Goal: Task Accomplishment & Management: Use online tool/utility

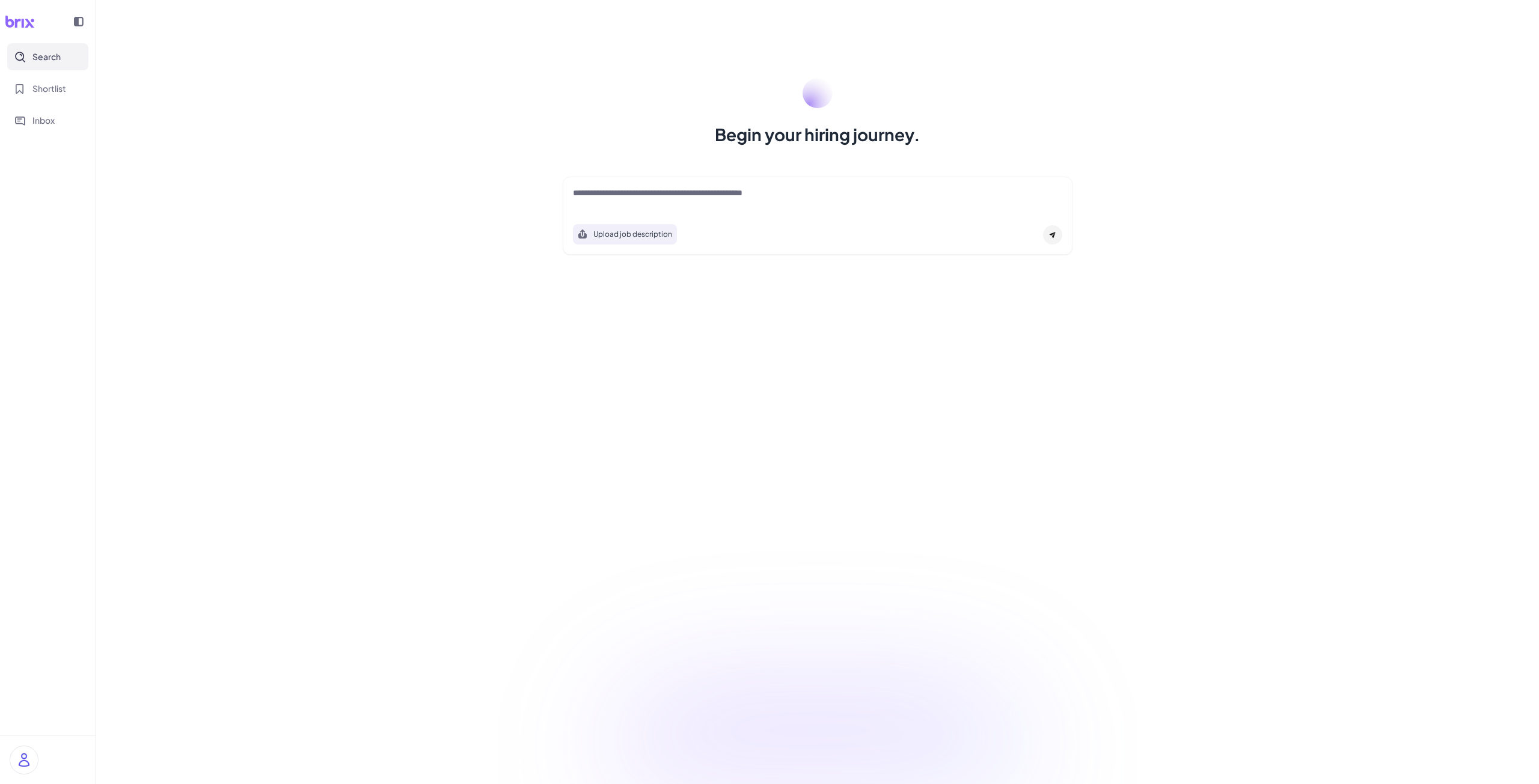
click at [738, 202] on div at bounding box center [817, 198] width 489 height 24
click at [728, 194] on textarea at bounding box center [817, 194] width 489 height 14
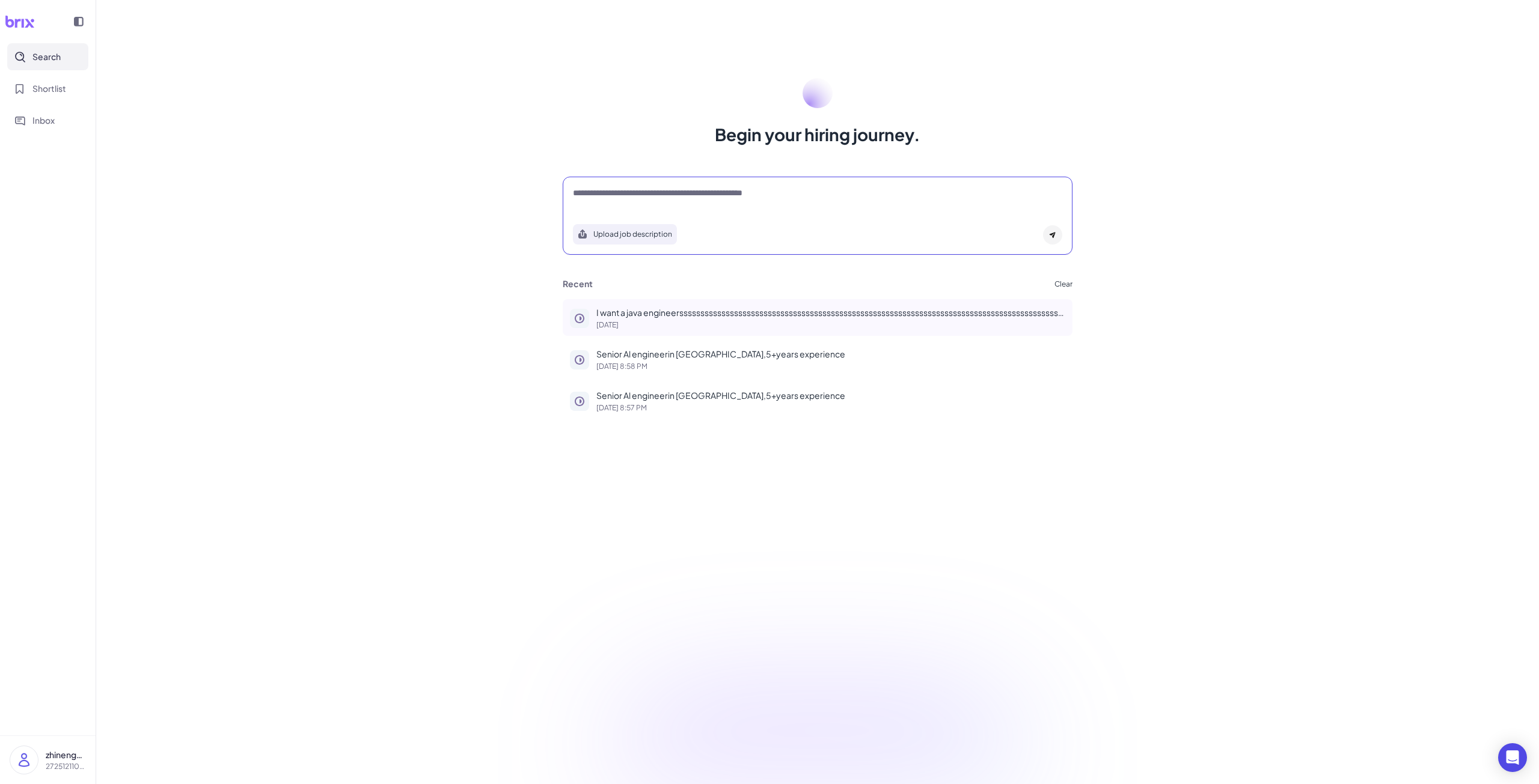
click at [637, 322] on p "29 days ago" at bounding box center [831, 325] width 469 height 7
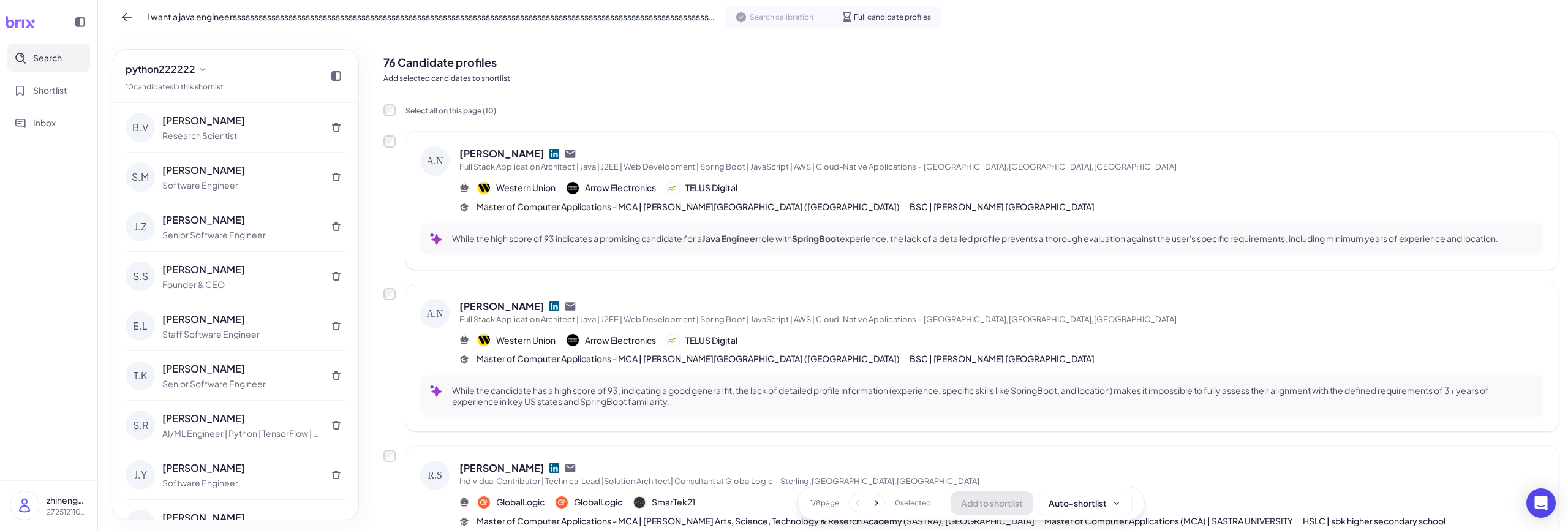
click at [498, 22] on span "I want a java engineersssssssssssssssssssssssssssssssssssssssssssssssssssssssss…" at bounding box center [431, 17] width 568 height 13
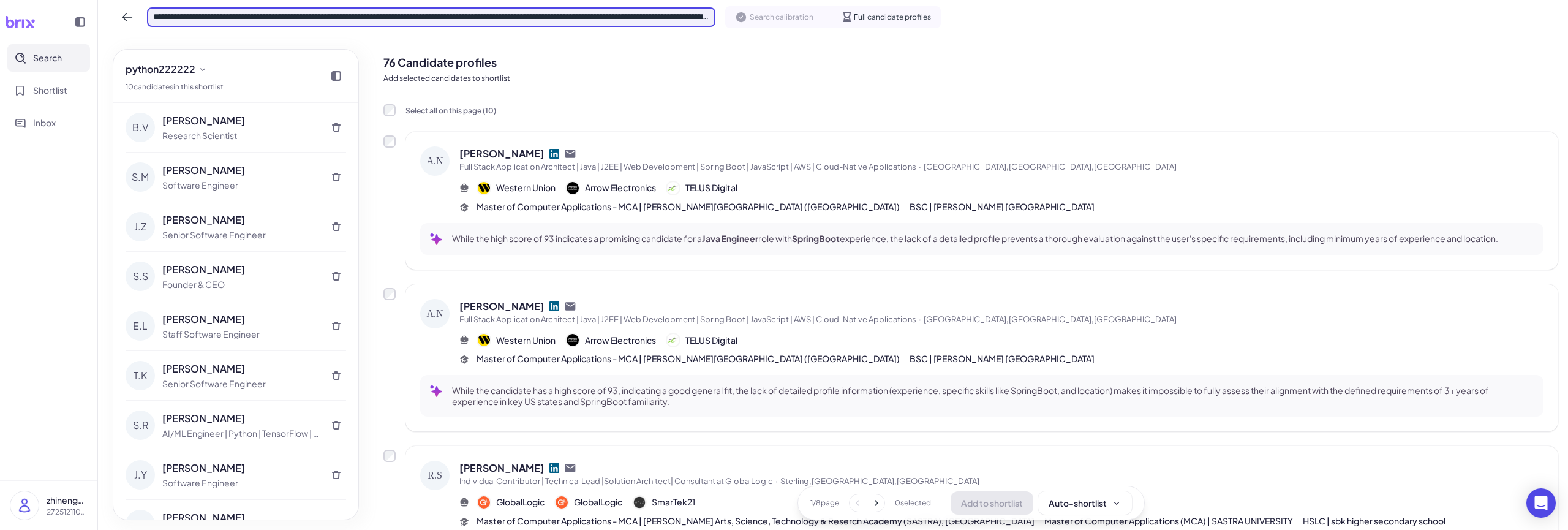
click at [498, 22] on input "**********" at bounding box center [431, 17] width 568 height 20
click at [644, 22] on input "**********" at bounding box center [431, 17] width 568 height 20
drag, startPoint x: 577, startPoint y: 22, endPoint x: 771, endPoint y: 24, distance: 194.0
click at [771, 24] on div "**********" at bounding box center [833, 17] width 1470 height 34
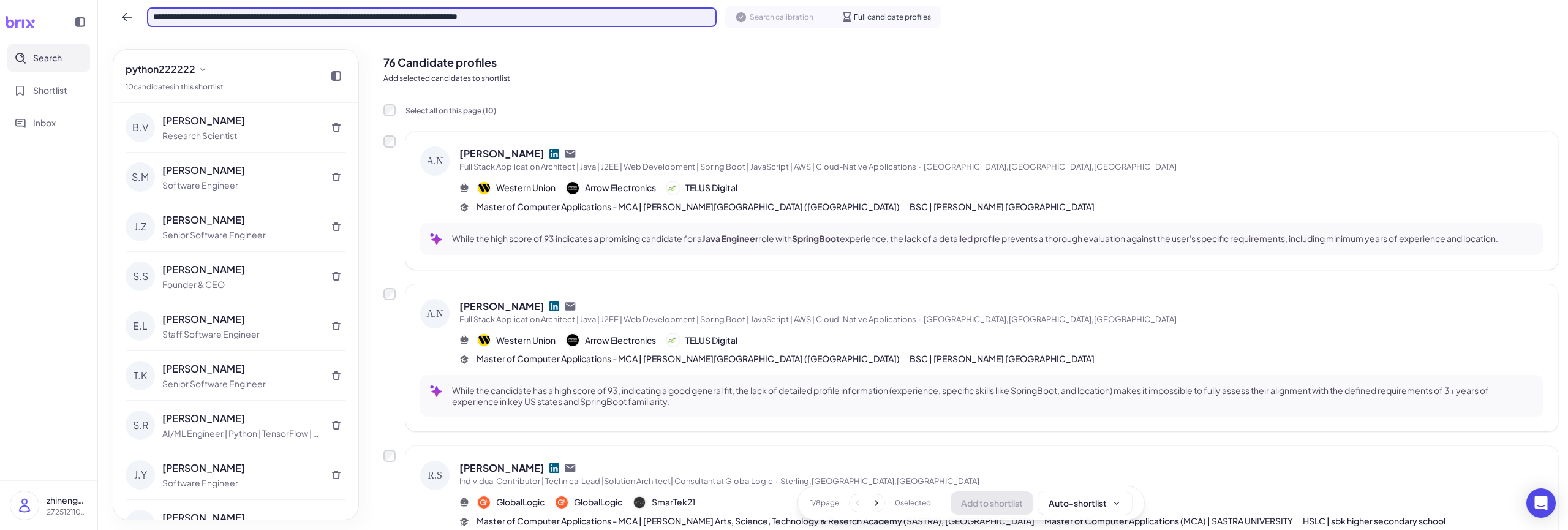
scroll to position [0, 0]
type input "**********"
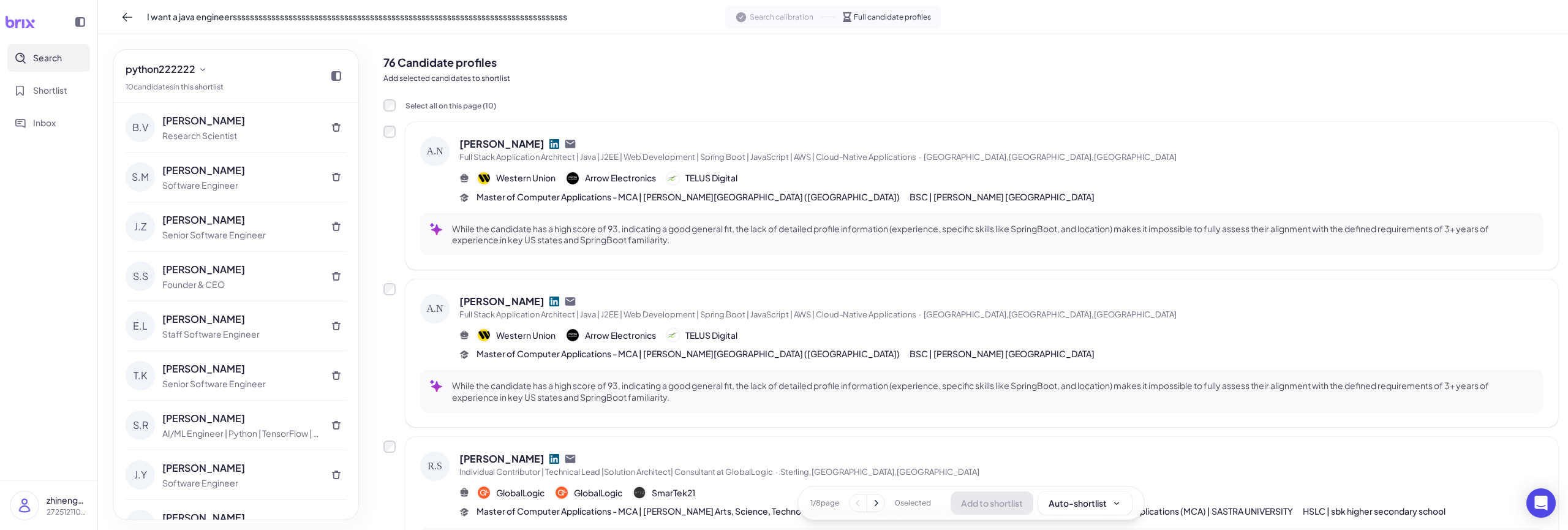
click at [779, 88] on div "76 Candidate profiles Add selected candidates to shortlist" at bounding box center [970, 66] width 1174 height 45
click at [118, 17] on button at bounding box center [128, 17] width 20 height 20
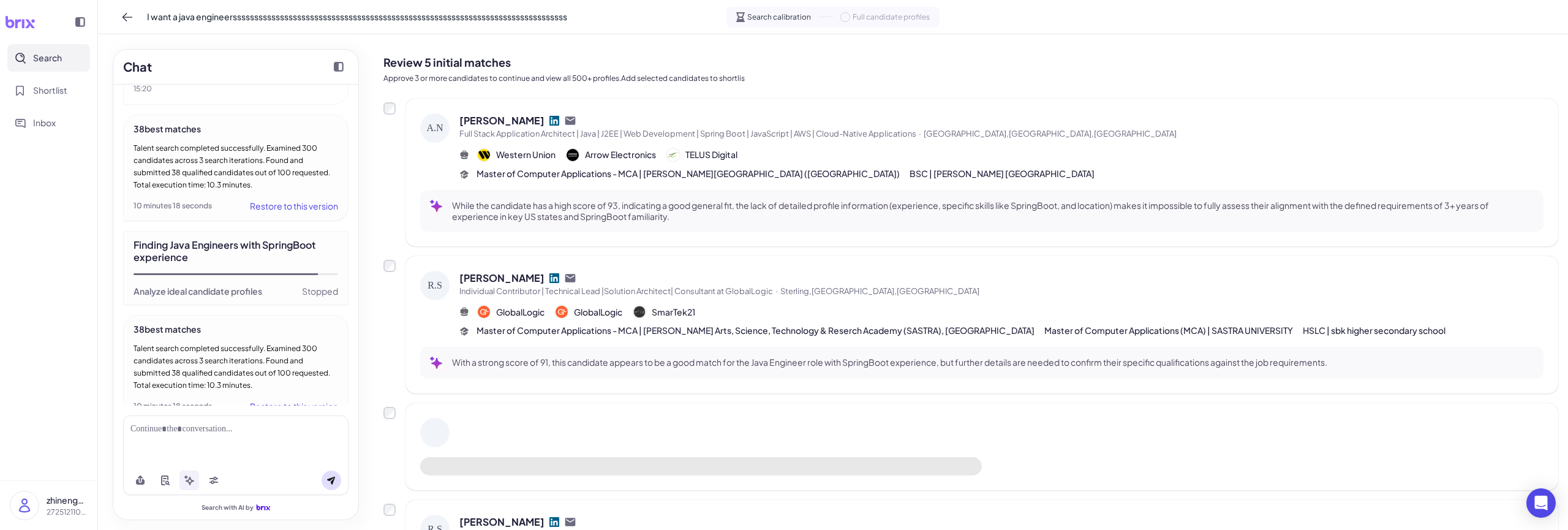
scroll to position [1085, 0]
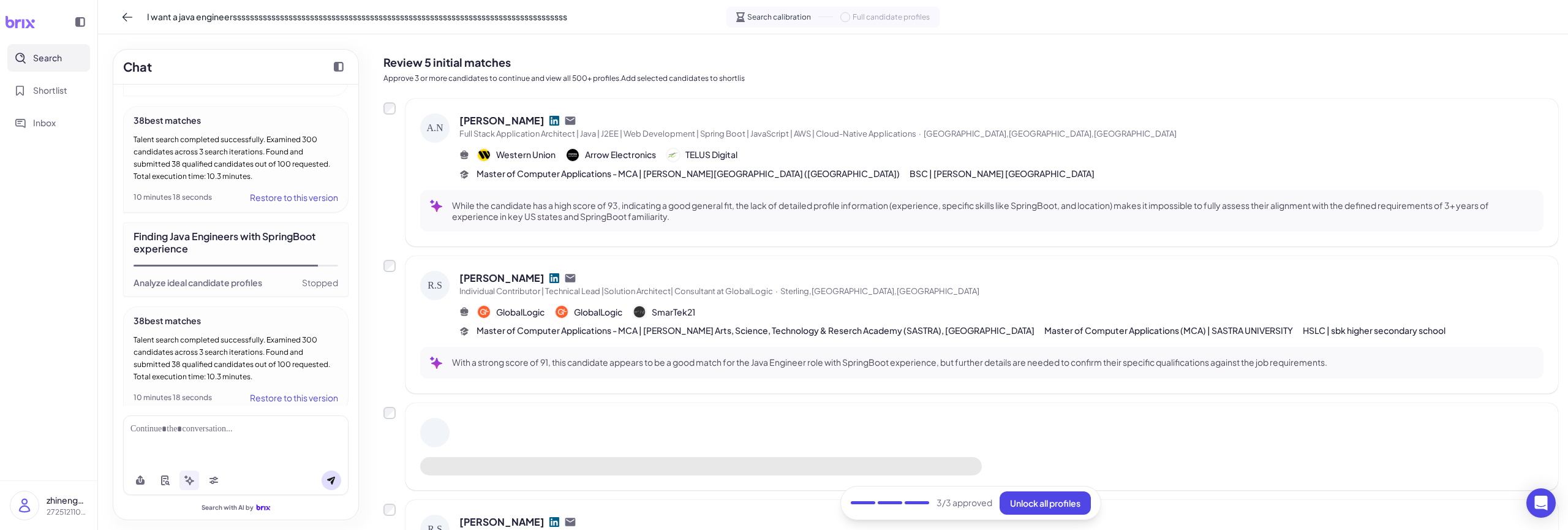
click at [367, 188] on div "Chat I want a java engineer I can help you with that! To start, I've set up a b…" at bounding box center [236, 282] width 276 height 496
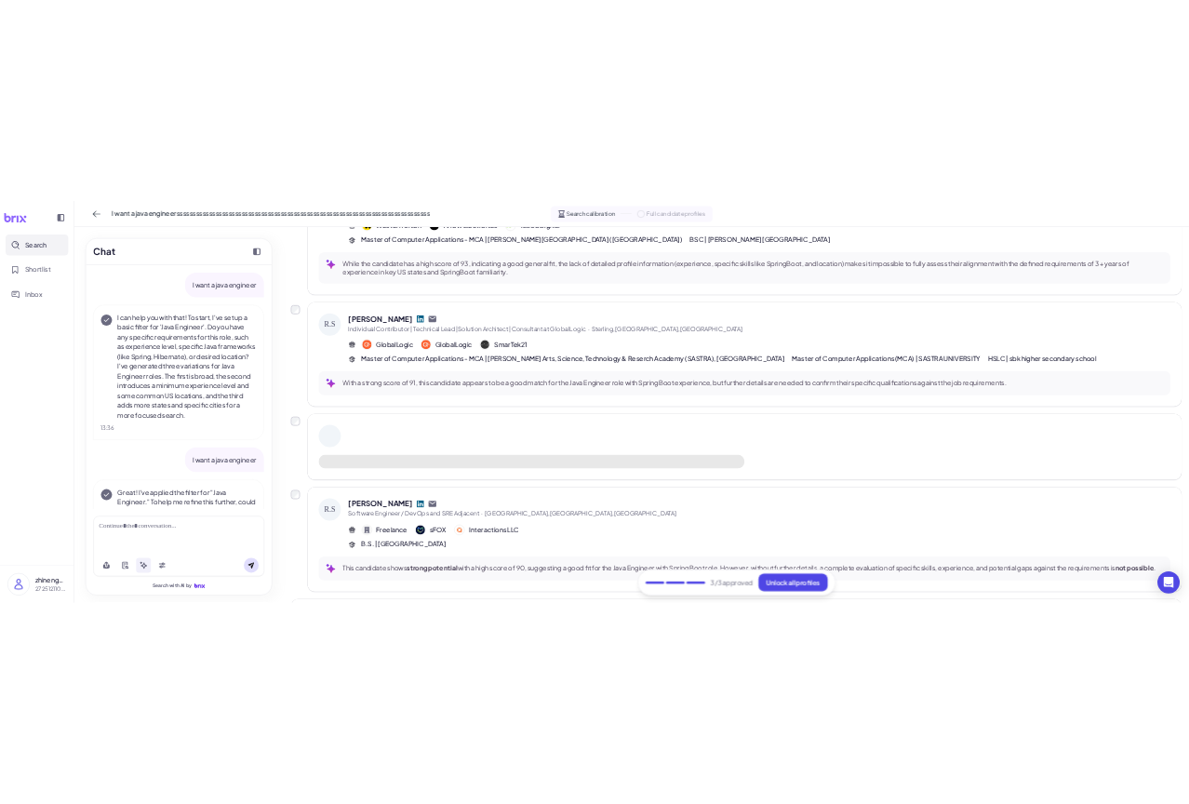
scroll to position [0, 0]
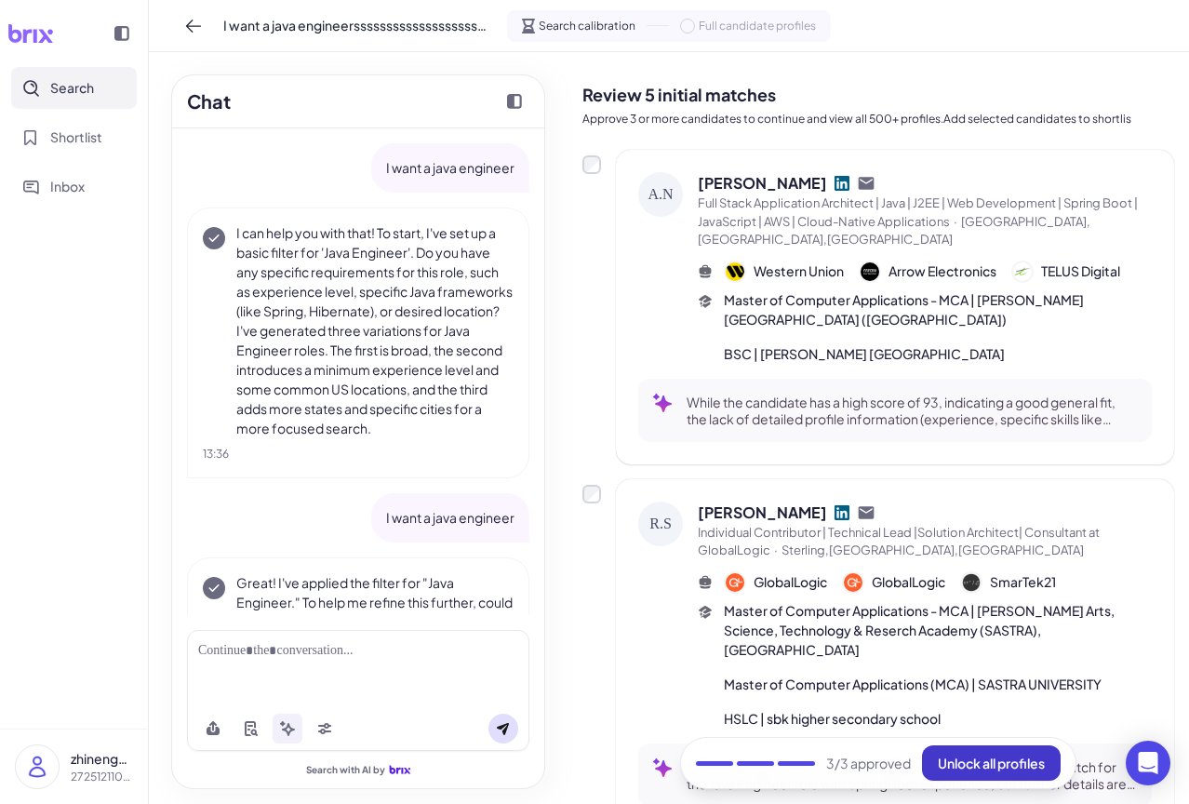
click at [986, 766] on span "Unlock all profiles" at bounding box center [991, 763] width 107 height 17
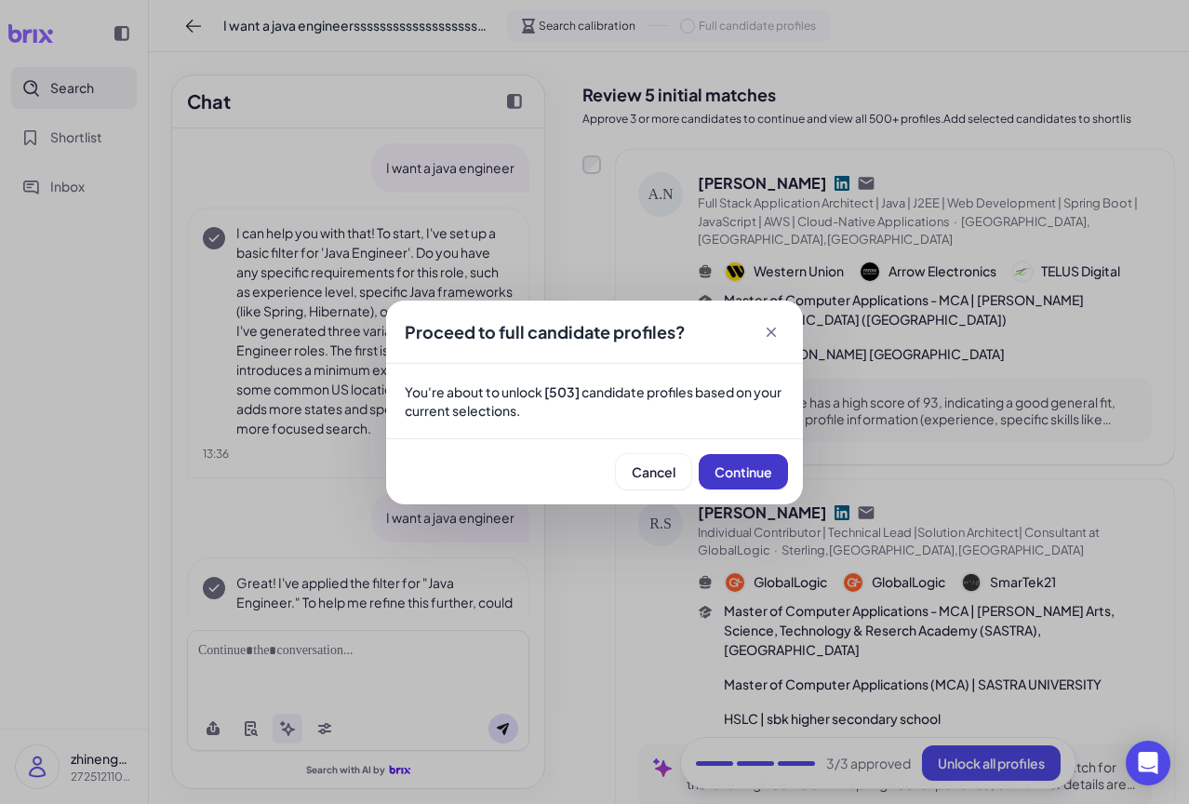
click at [757, 474] on span "Continue" at bounding box center [744, 471] width 58 height 17
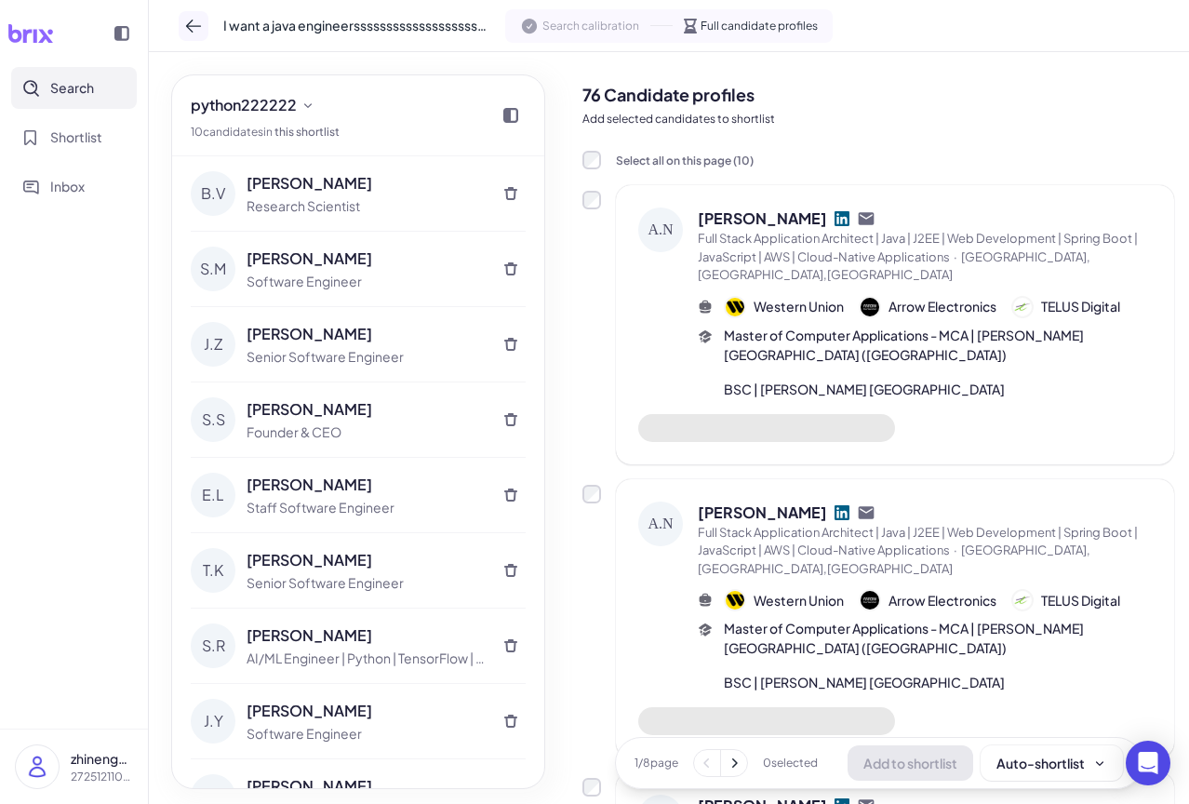
click at [189, 21] on icon at bounding box center [193, 26] width 19 height 19
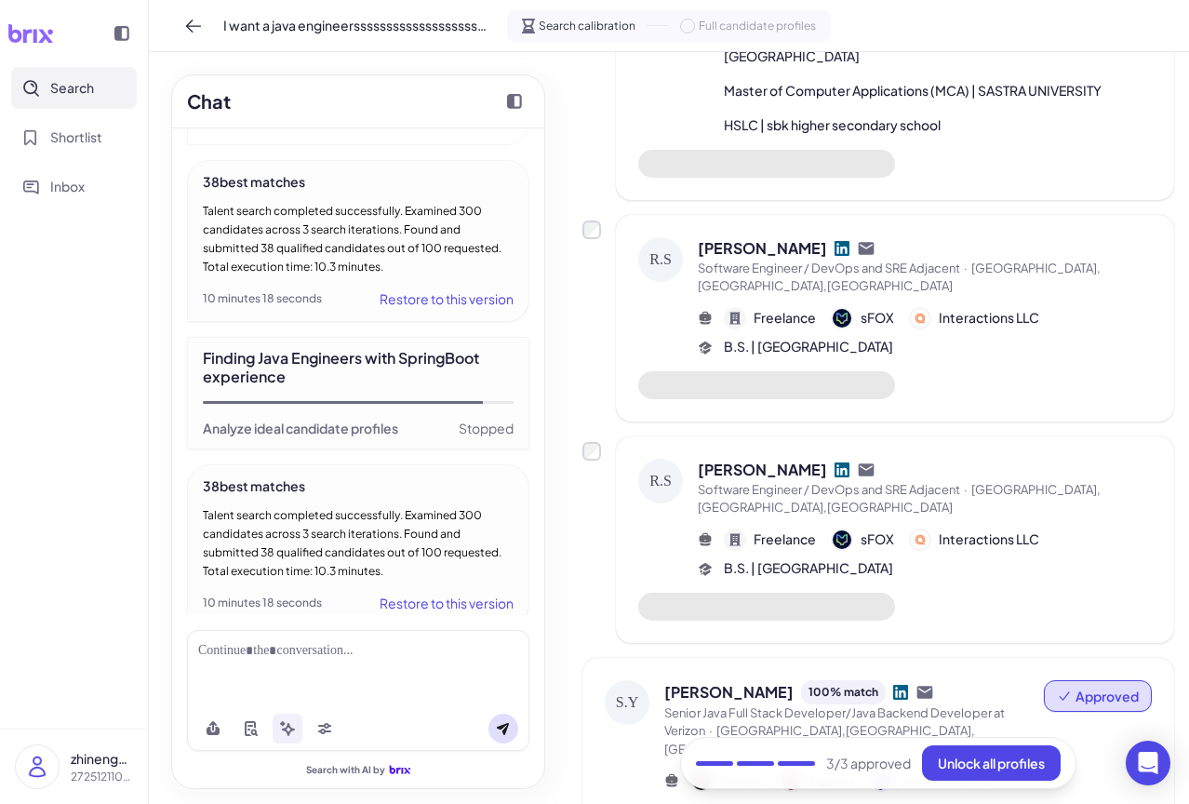
scroll to position [930, 0]
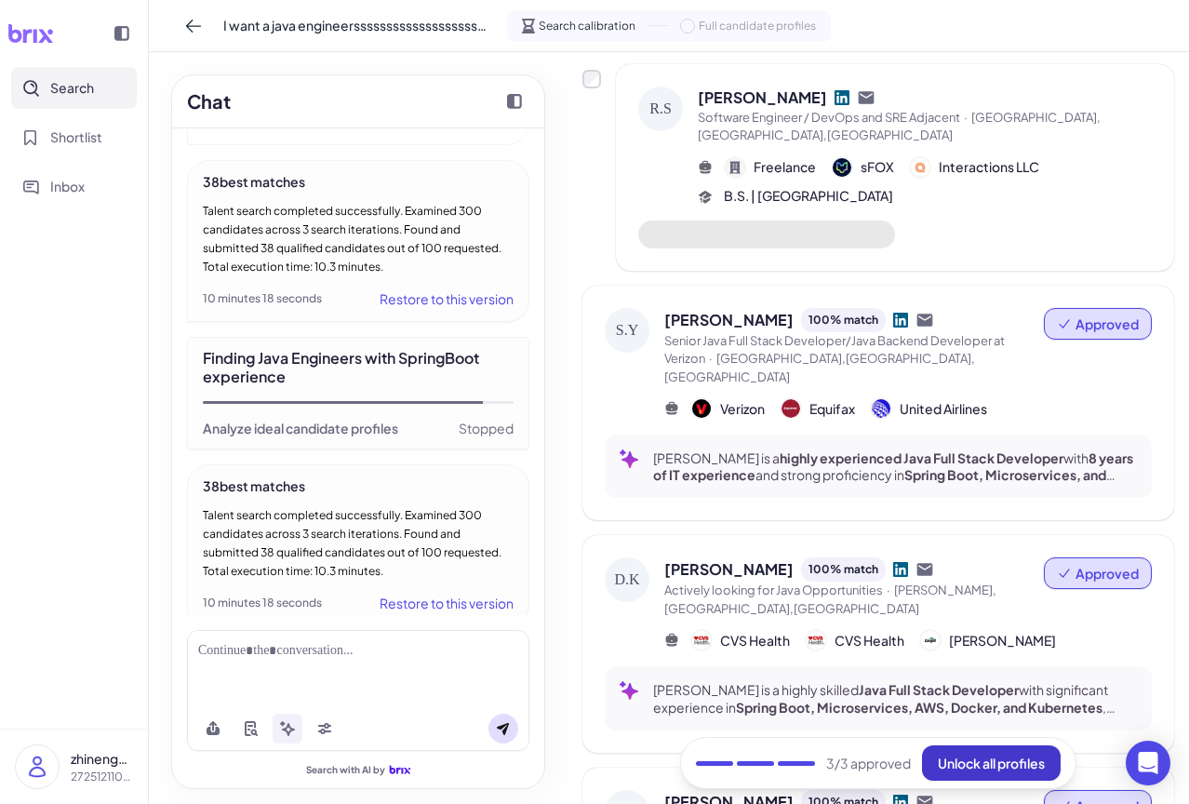
click at [984, 764] on span "Unlock all profiles" at bounding box center [991, 763] width 107 height 17
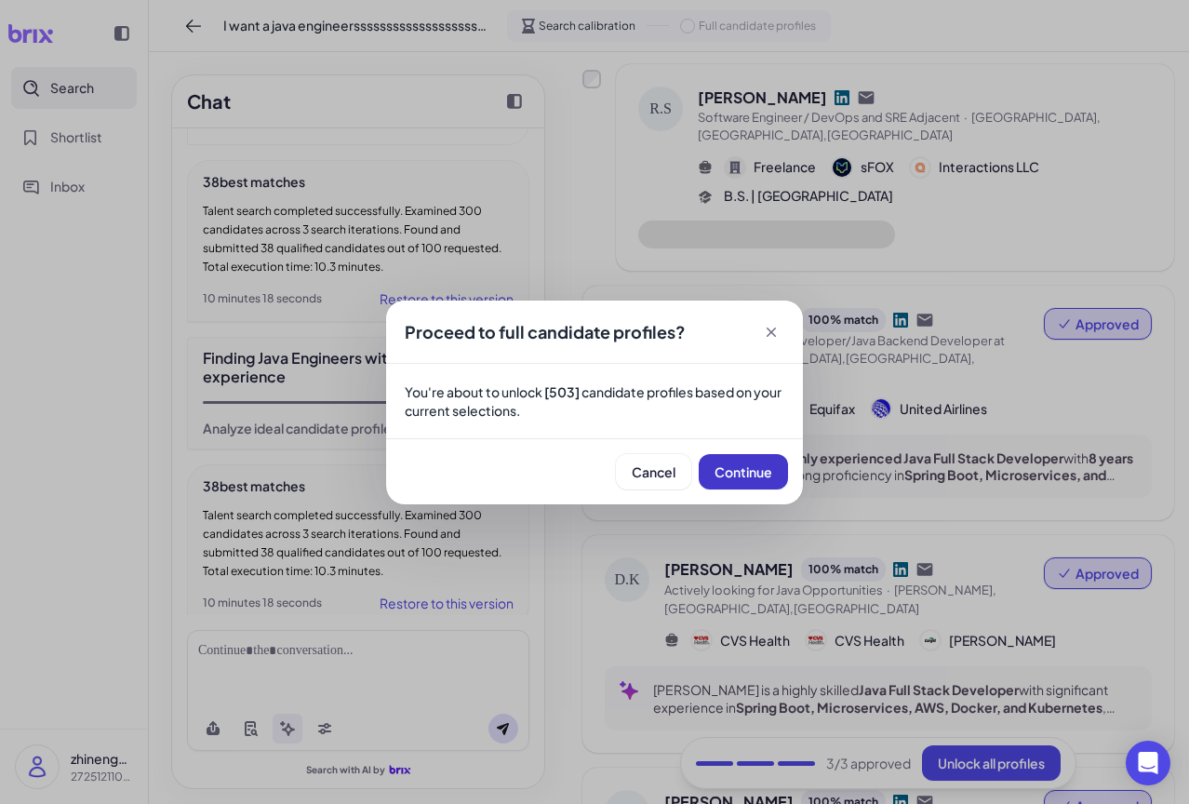
click at [751, 466] on span "Continue" at bounding box center [744, 471] width 58 height 17
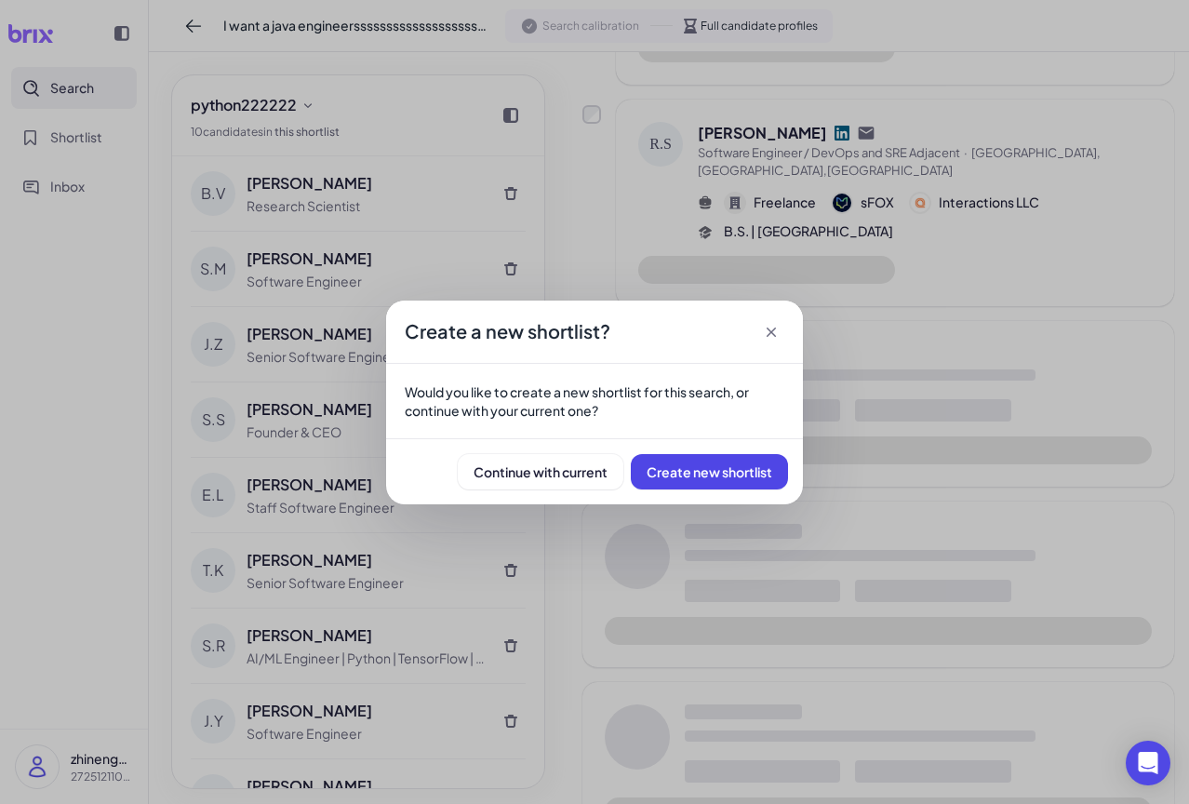
scroll to position [964, 0]
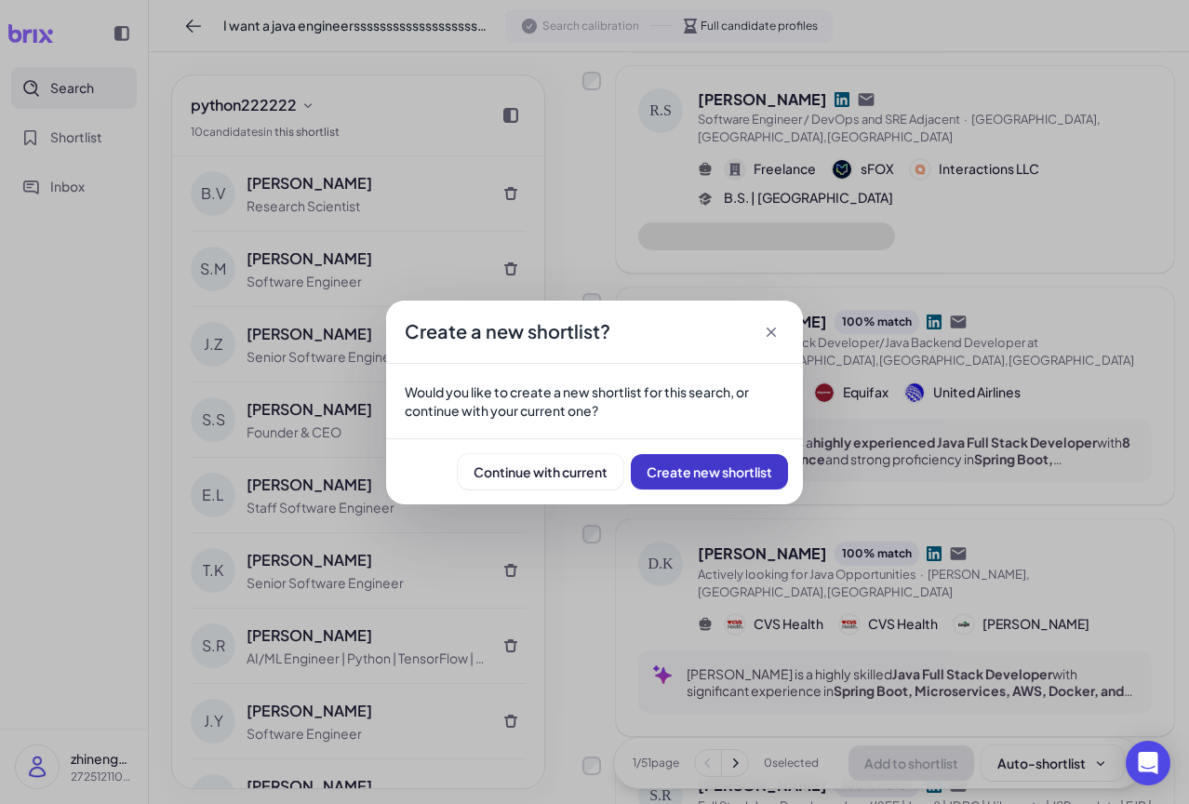
click at [715, 464] on span "Create new shortlist" at bounding box center [710, 471] width 126 height 17
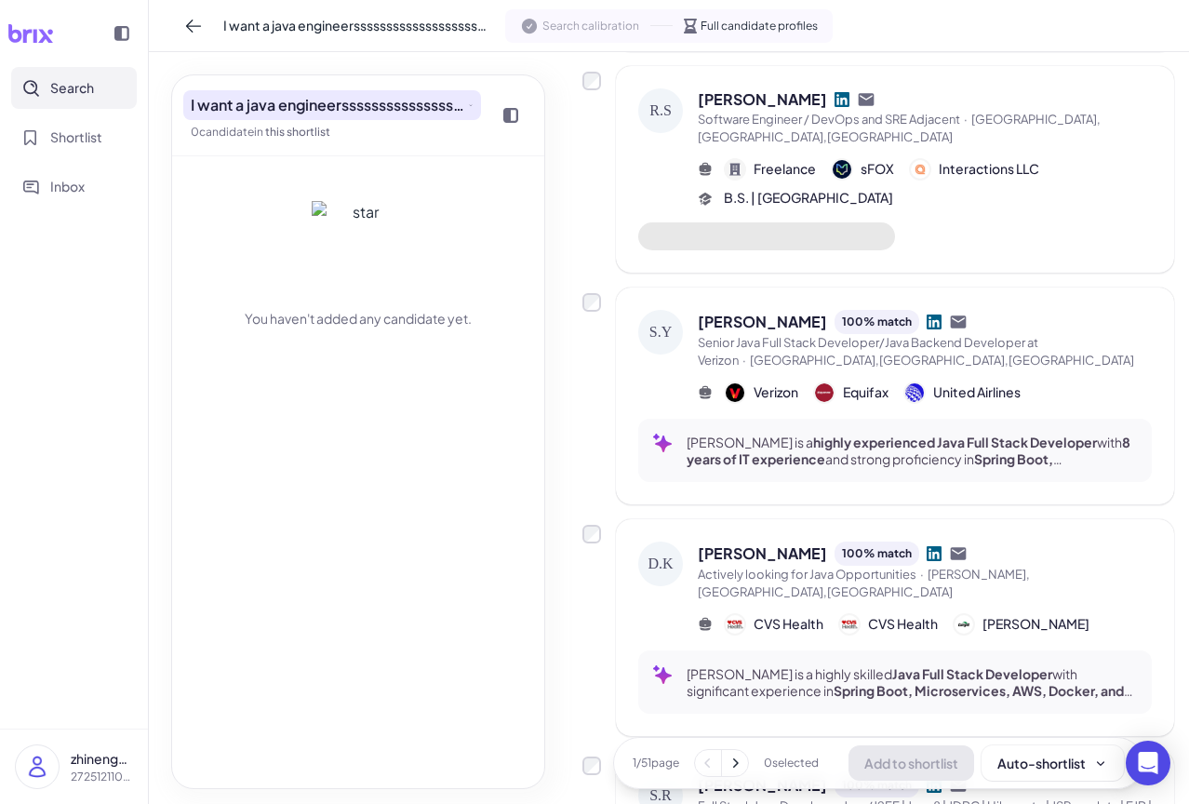
click at [424, 111] on span "I want a java engineersssssssssssssssssssssssssssssssssssssssssssssssssssssssss…" at bounding box center [328, 105] width 274 height 22
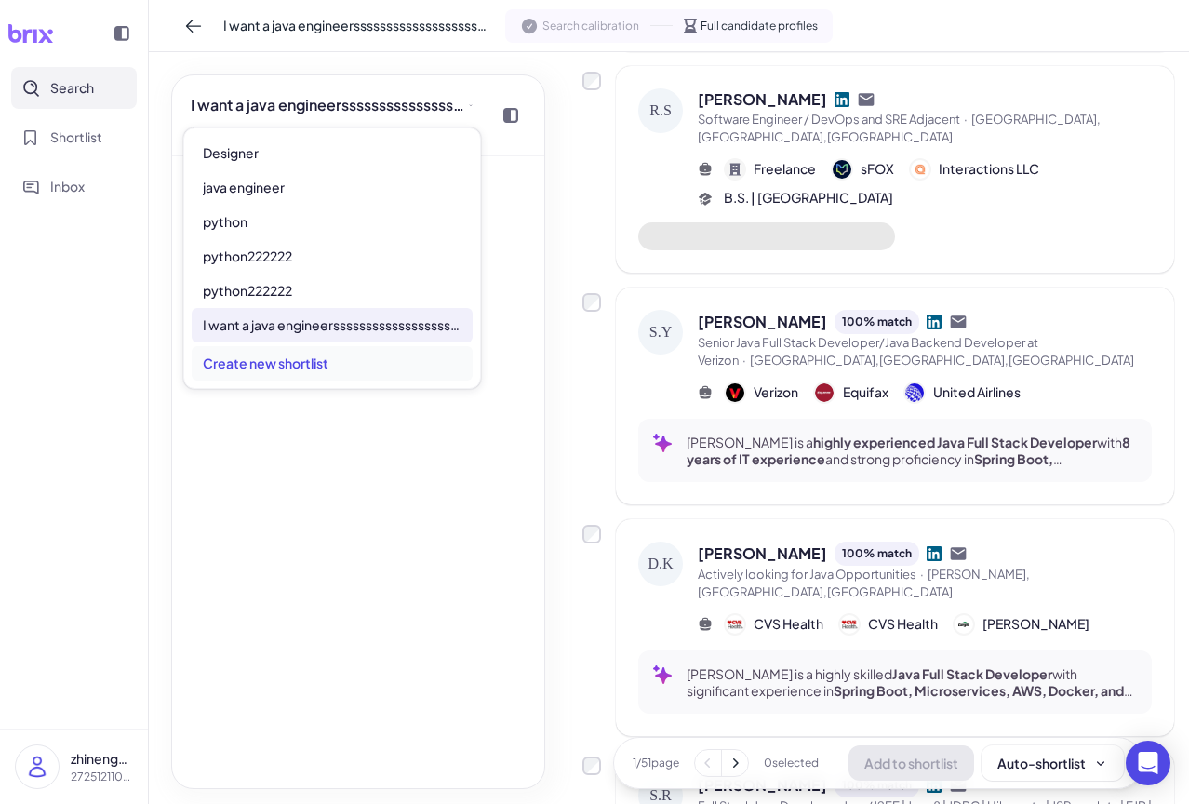
click at [337, 367] on div "Create new shortlist" at bounding box center [332, 363] width 281 height 34
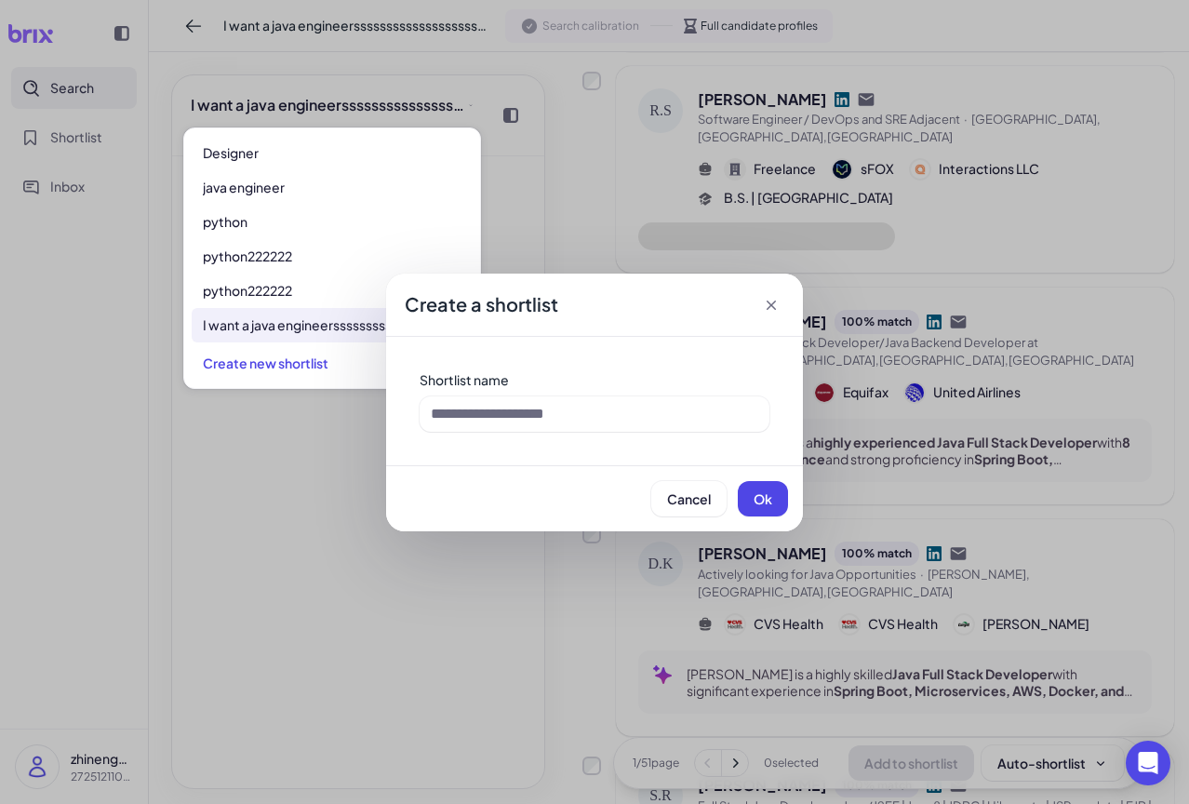
click at [777, 308] on icon at bounding box center [771, 305] width 19 height 19
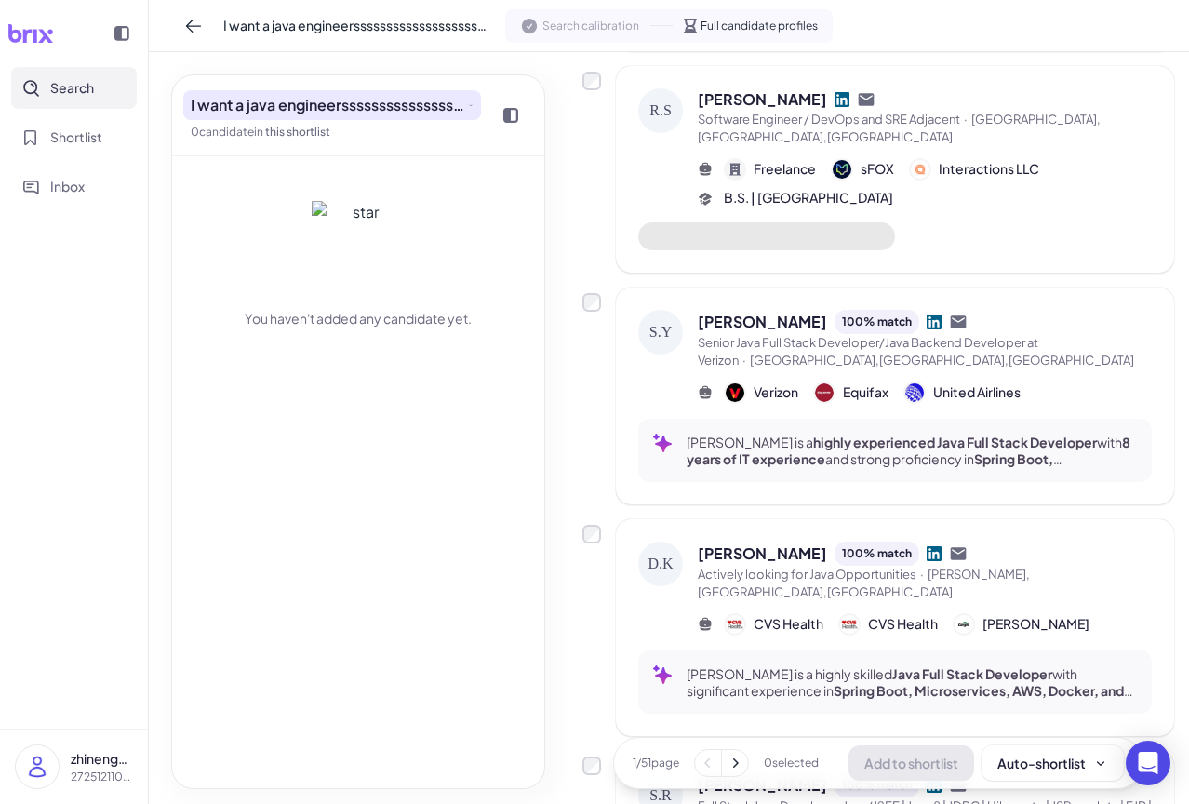
click at [379, 103] on span "I want a java engineersssssssssssssssssssssssssssssssssssssssssssssssssssssssss…" at bounding box center [328, 105] width 274 height 22
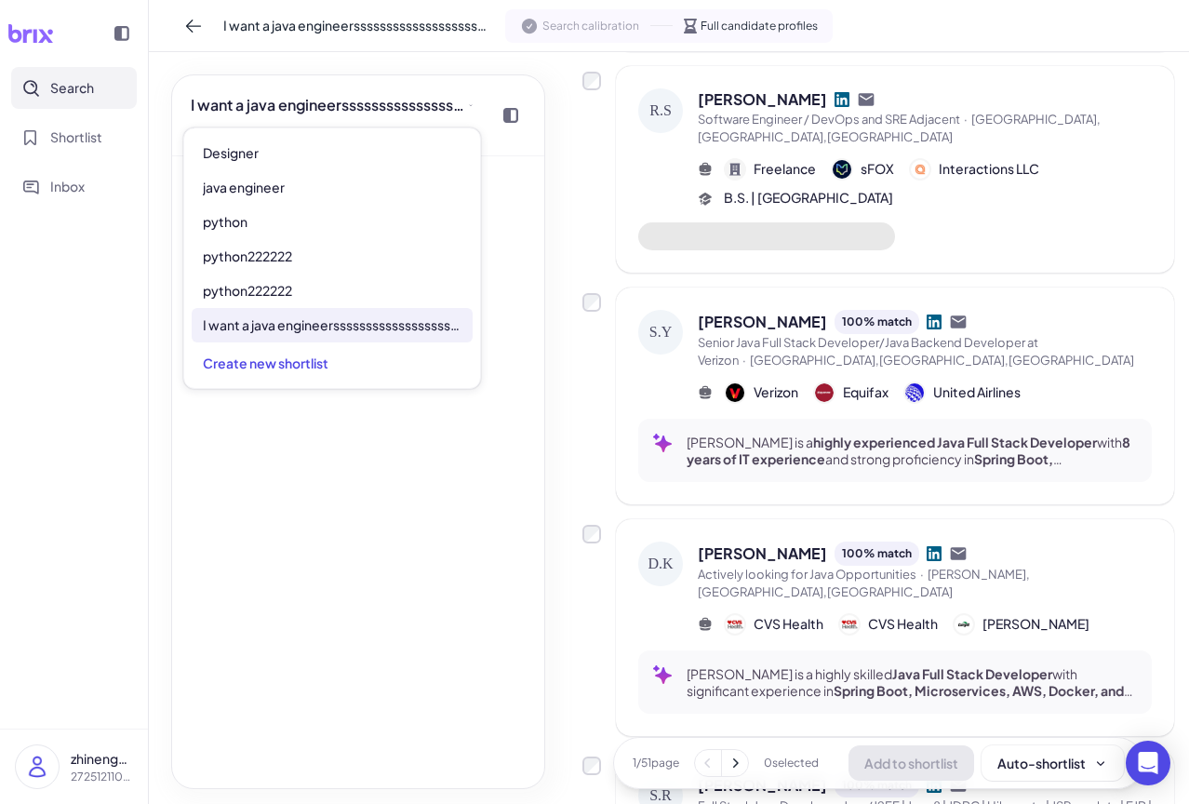
click at [434, 475] on div "You haven't added any candidate yet." at bounding box center [358, 472] width 372 height 632
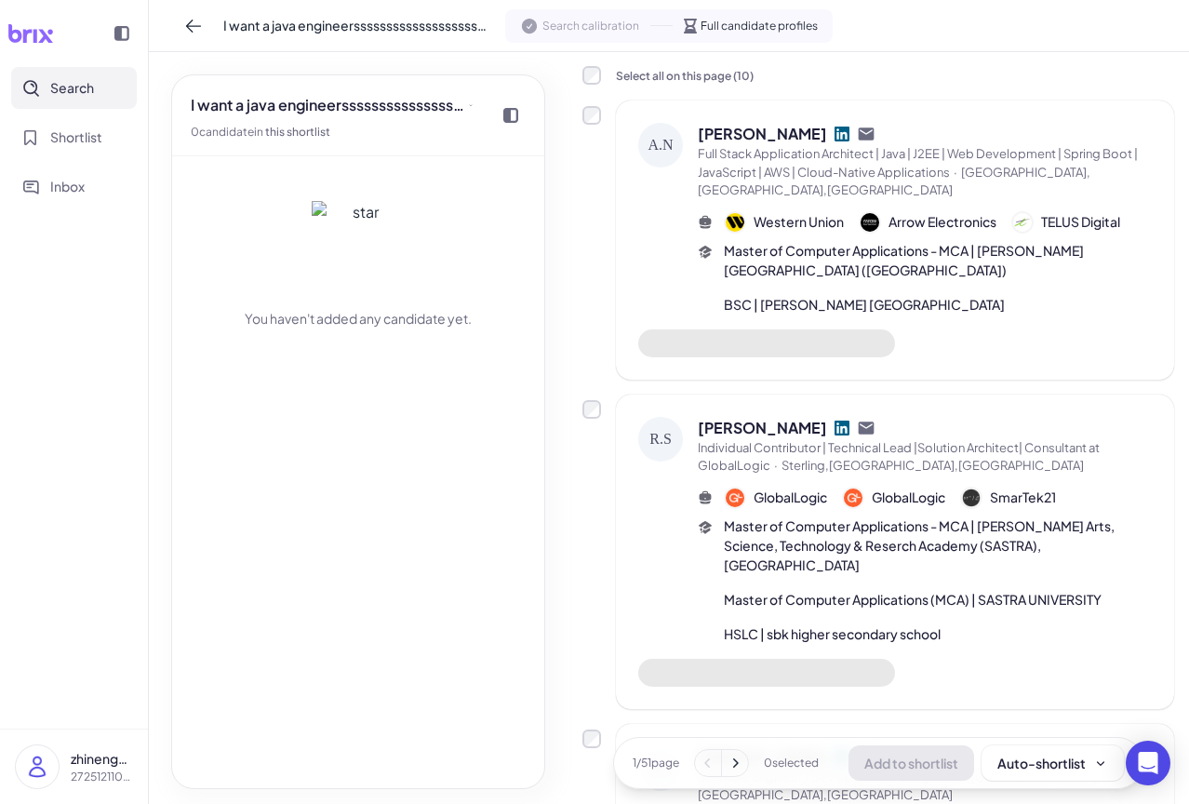
scroll to position [0, 0]
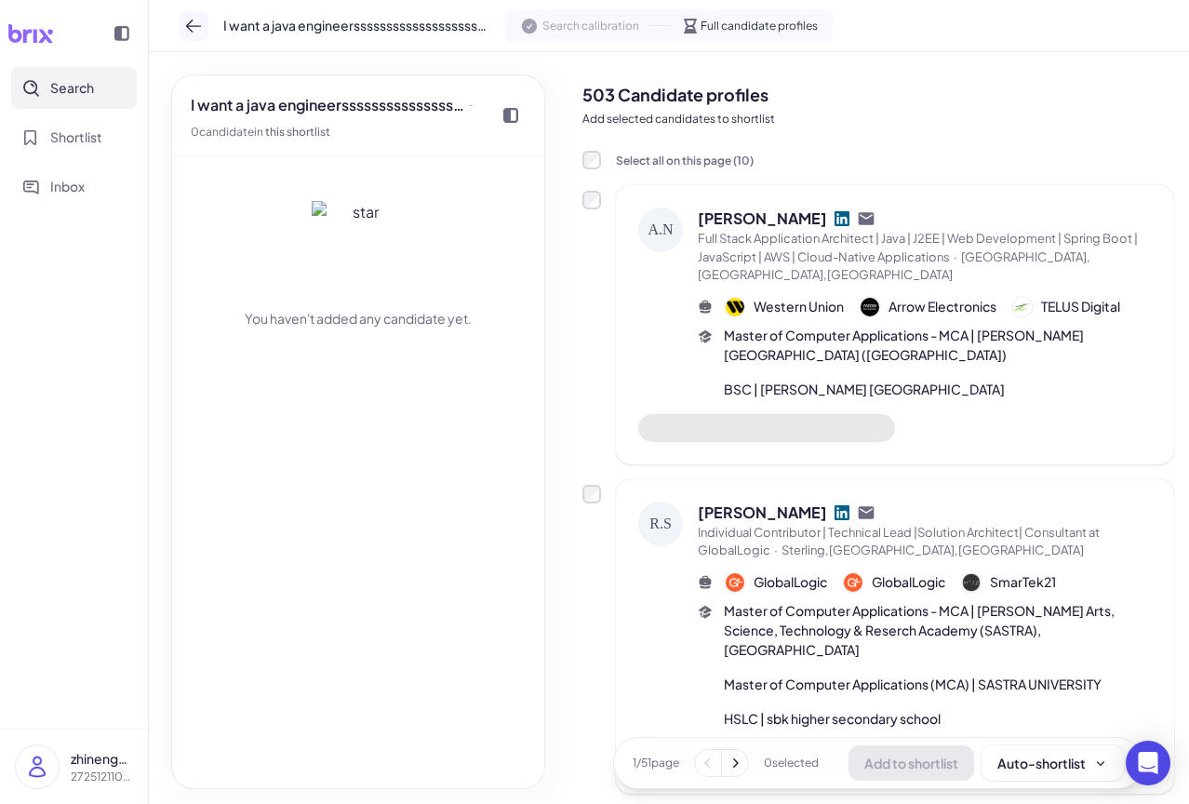
click at [188, 27] on icon at bounding box center [193, 26] width 15 height 13
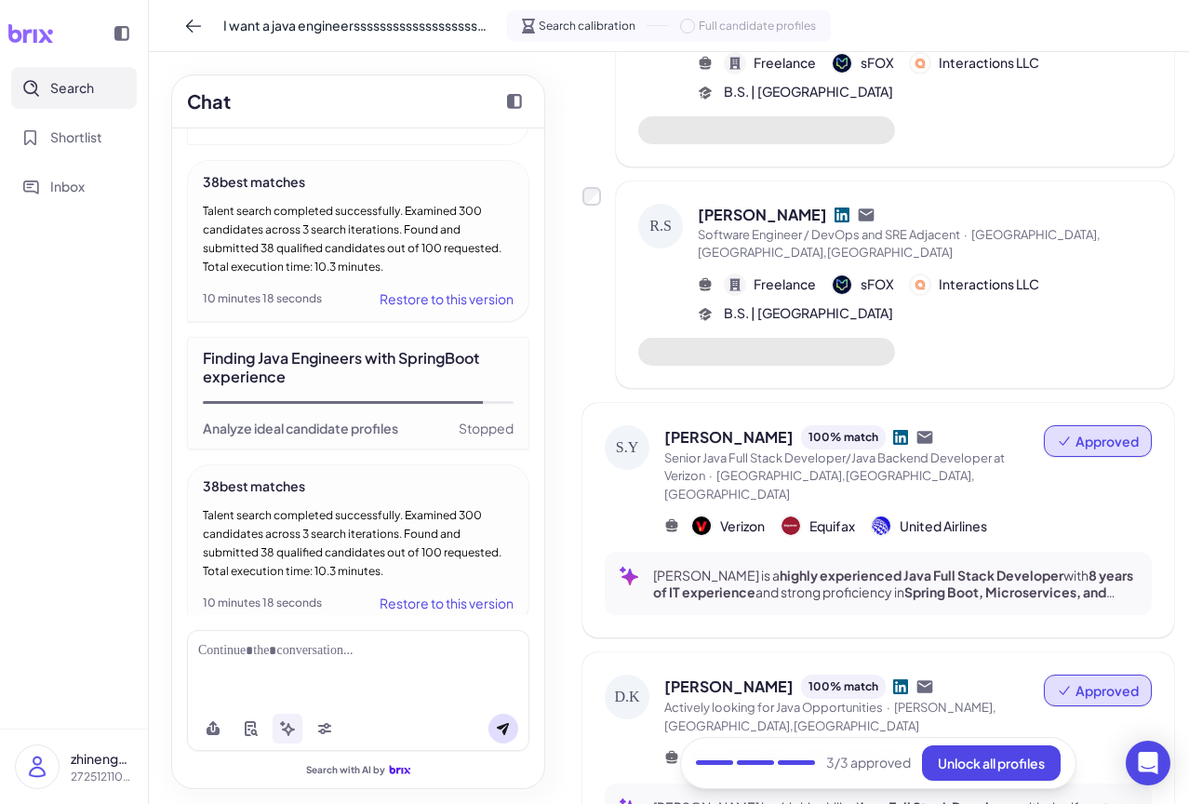
scroll to position [1023, 0]
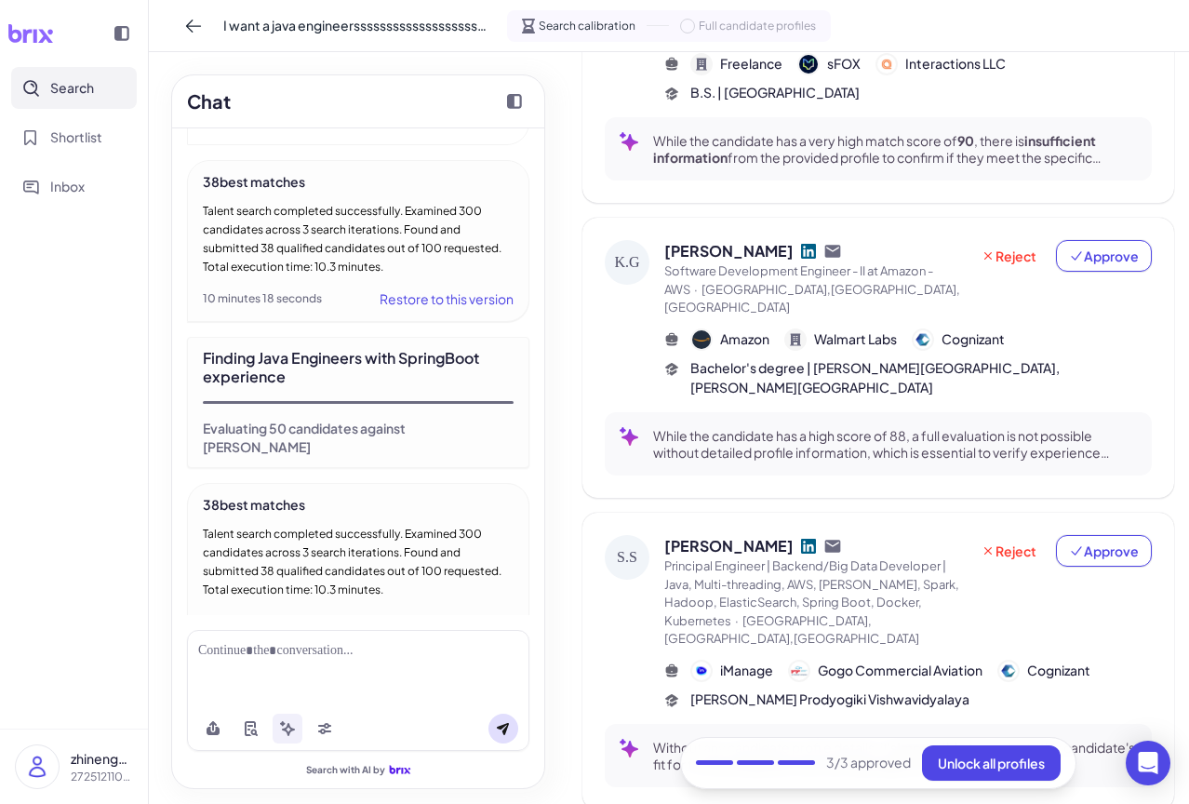
scroll to position [930, 0]
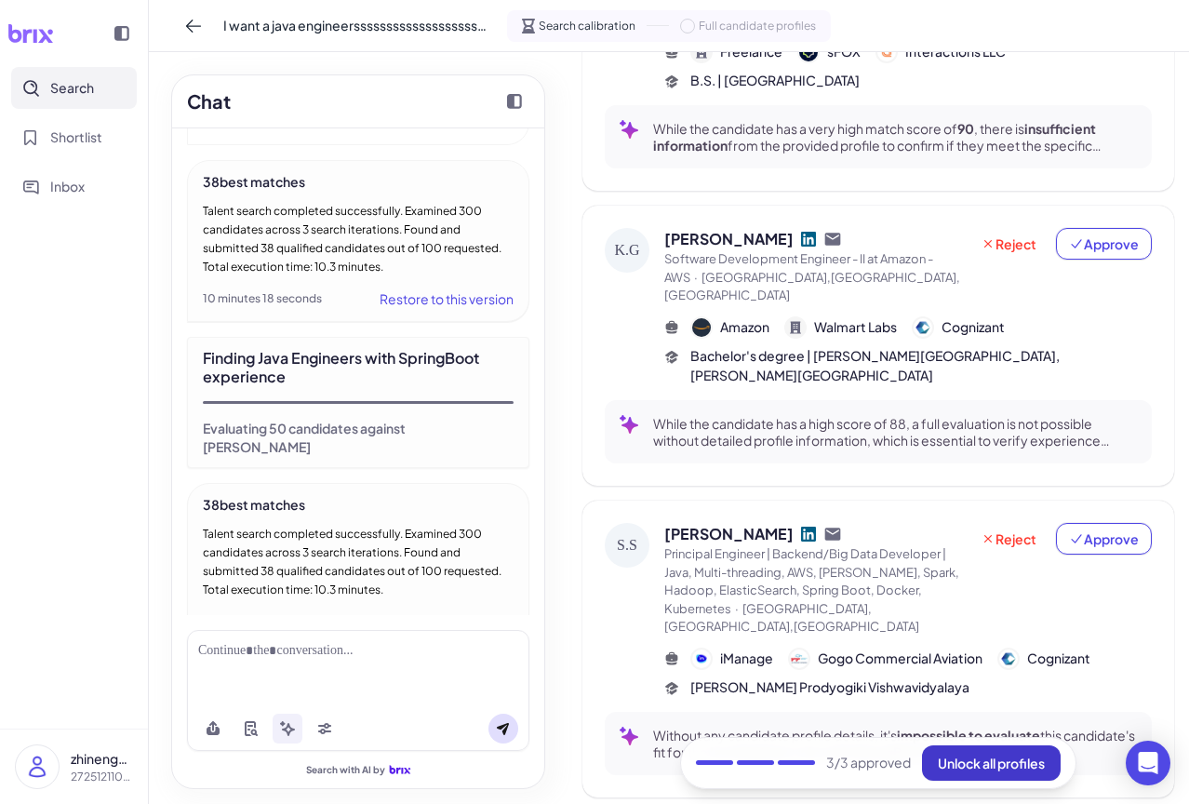
click at [938, 769] on span "Unlock all profiles" at bounding box center [991, 763] width 107 height 17
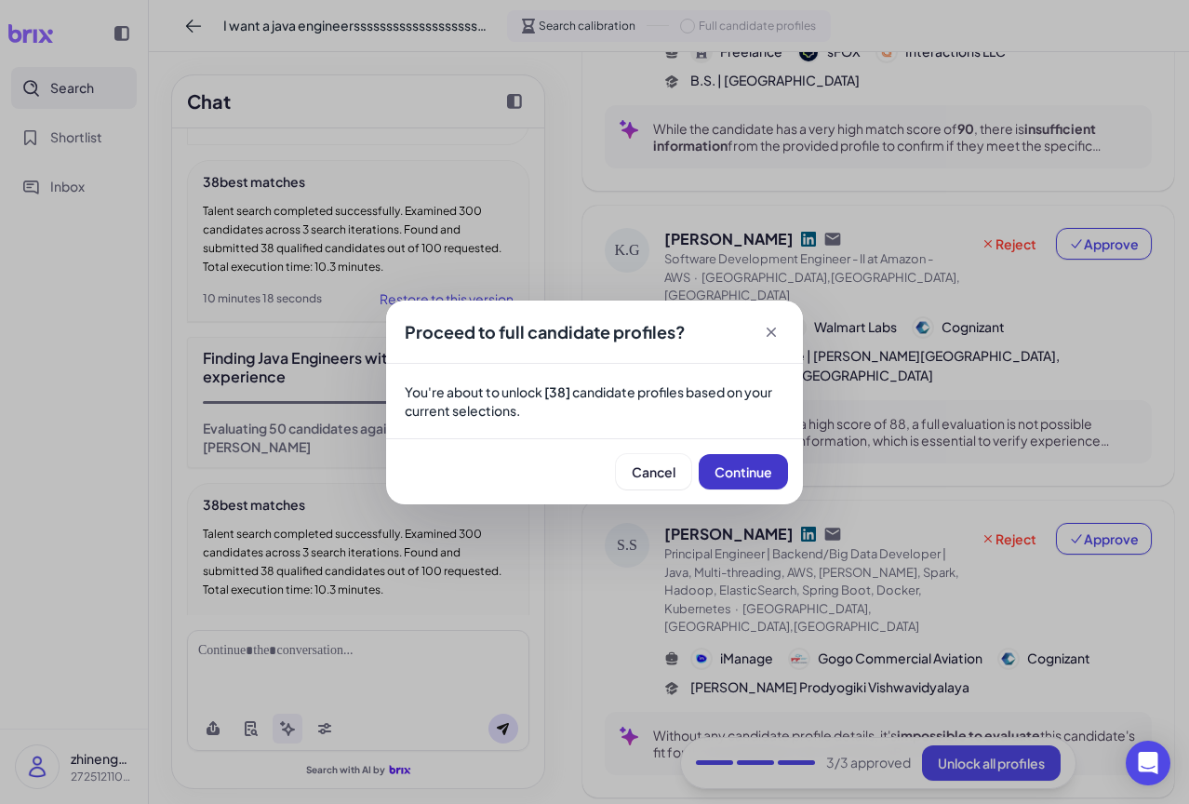
click at [727, 470] on span "Continue" at bounding box center [744, 471] width 58 height 17
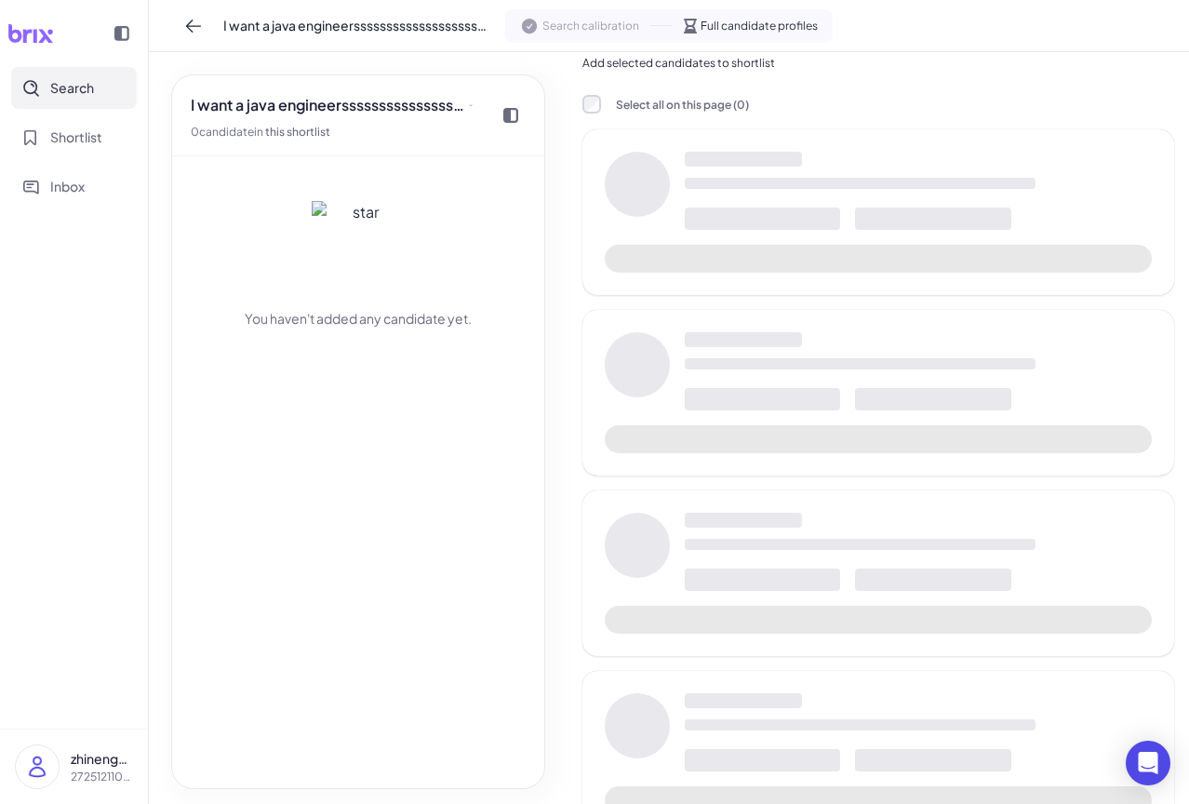
scroll to position [0, 0]
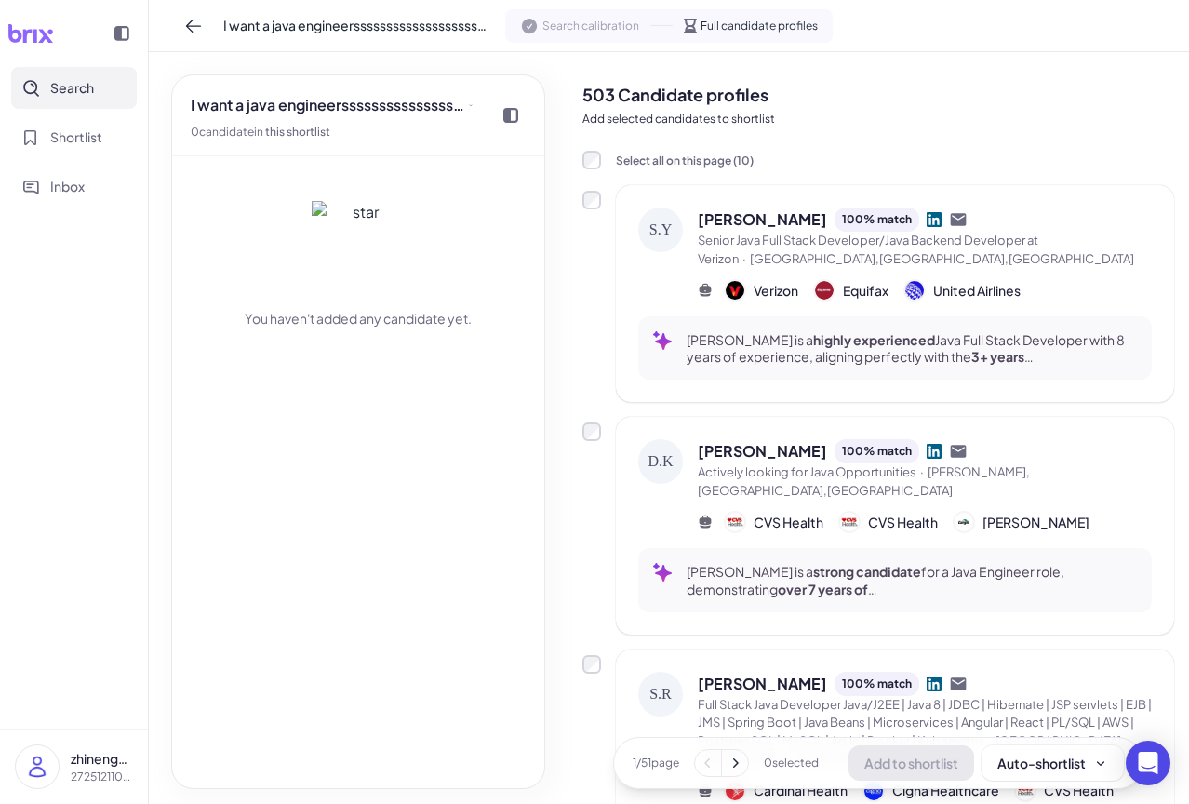
click at [71, 84] on span "Search" at bounding box center [72, 88] width 44 height 20
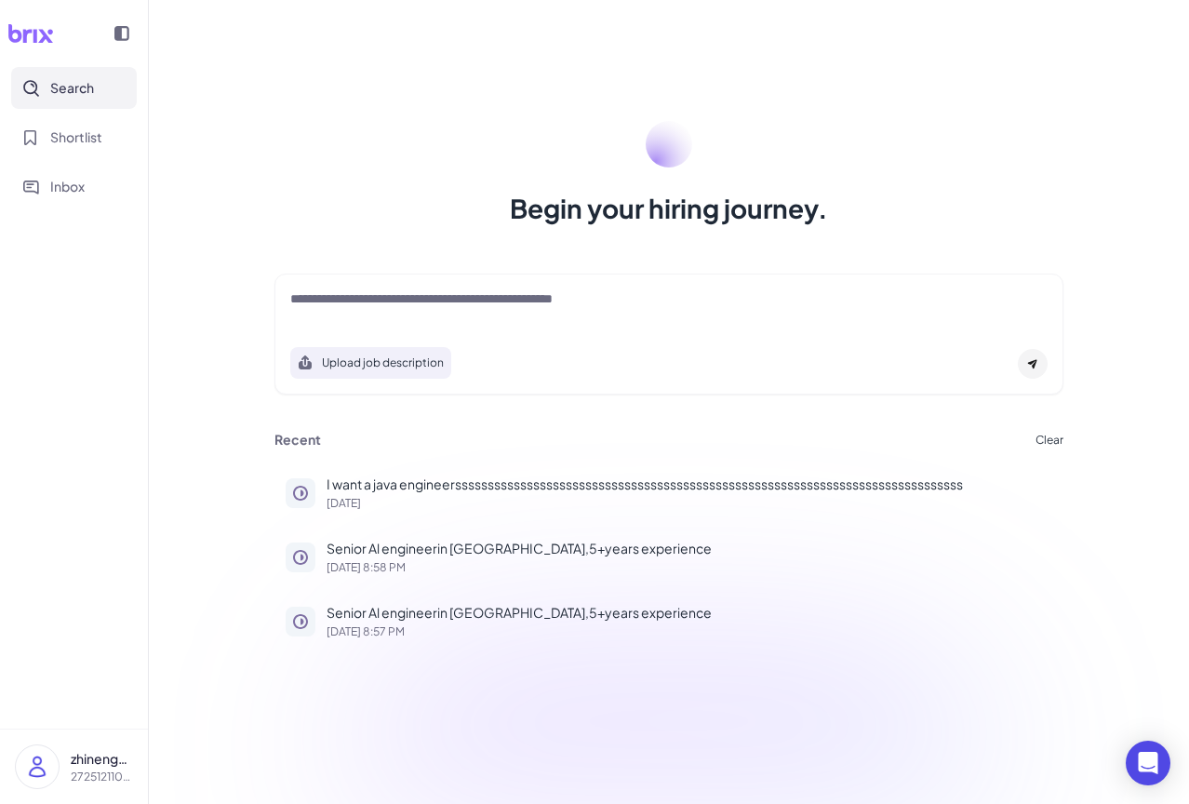
click at [583, 299] on textarea at bounding box center [668, 300] width 757 height 22
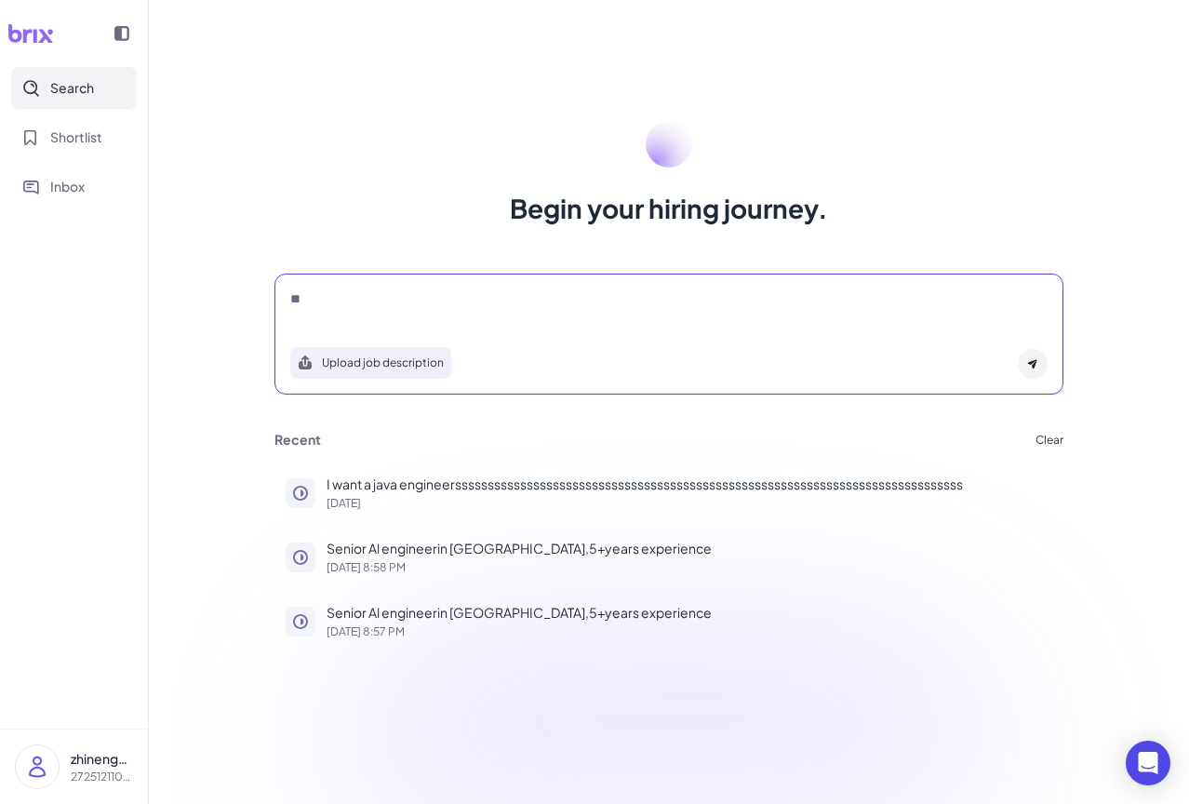
type textarea "**"
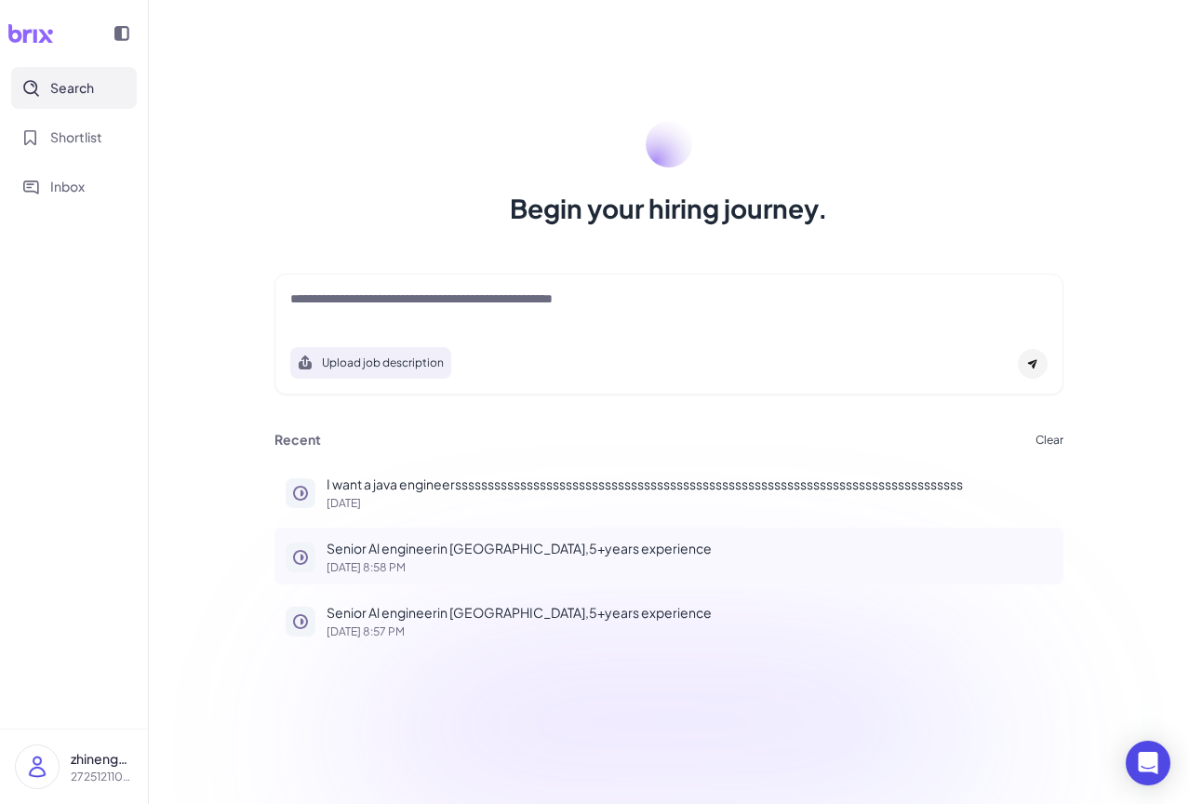
click at [428, 548] on p "Senior Al engineerin [GEOGRAPHIC_DATA],5+years experience" at bounding box center [690, 549] width 726 height 20
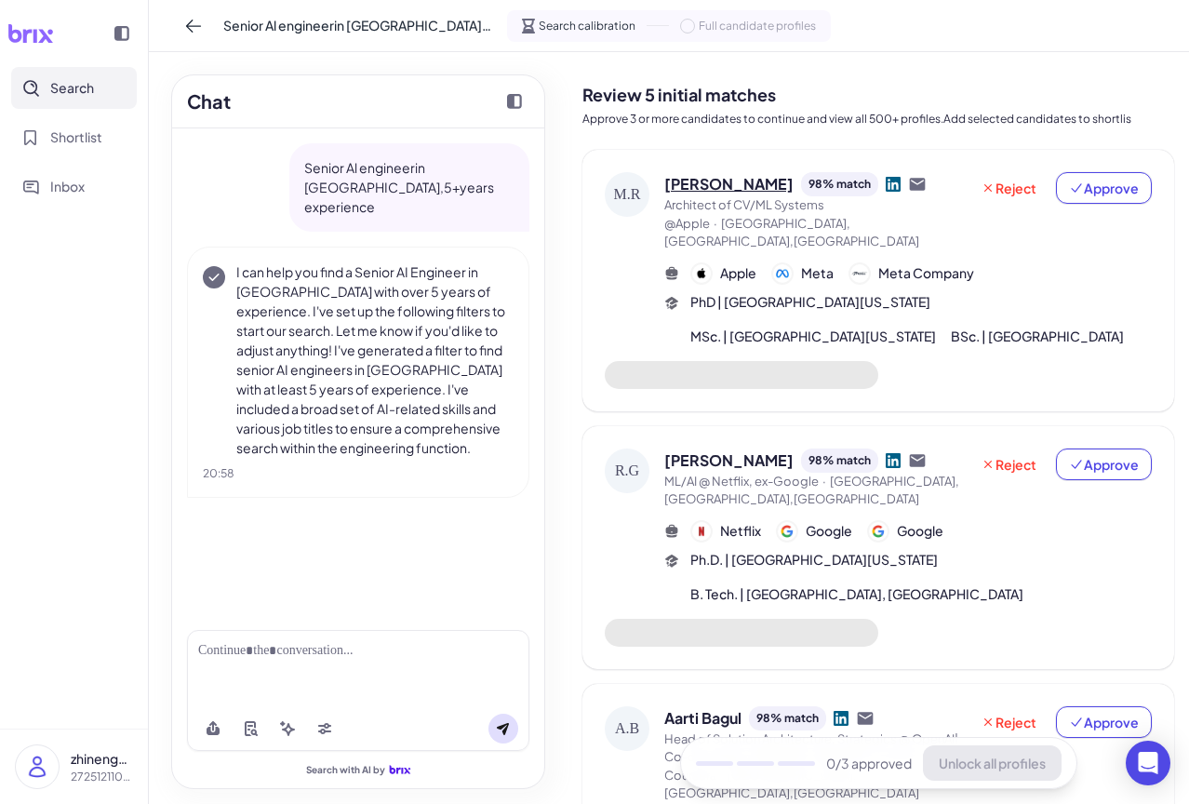
click at [744, 189] on span "Mahdi Rahimi" at bounding box center [728, 184] width 129 height 22
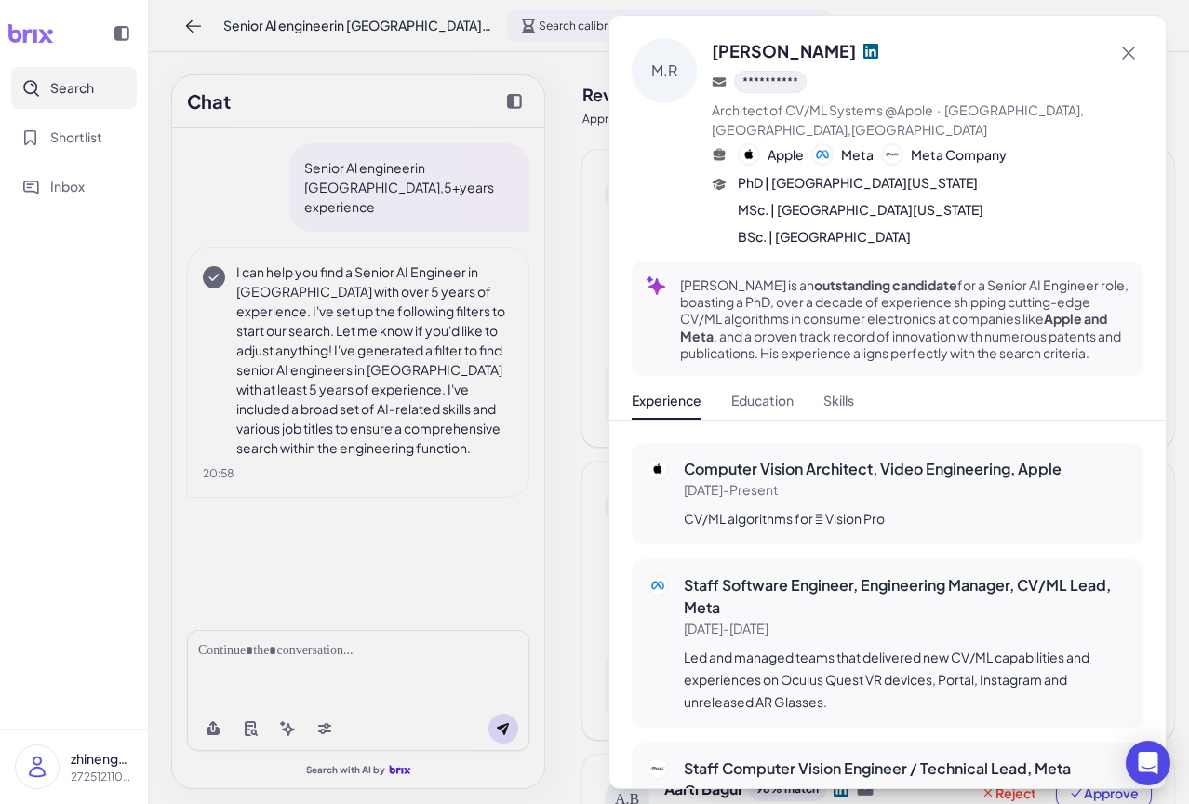
click at [557, 355] on div at bounding box center [594, 402] width 1189 height 804
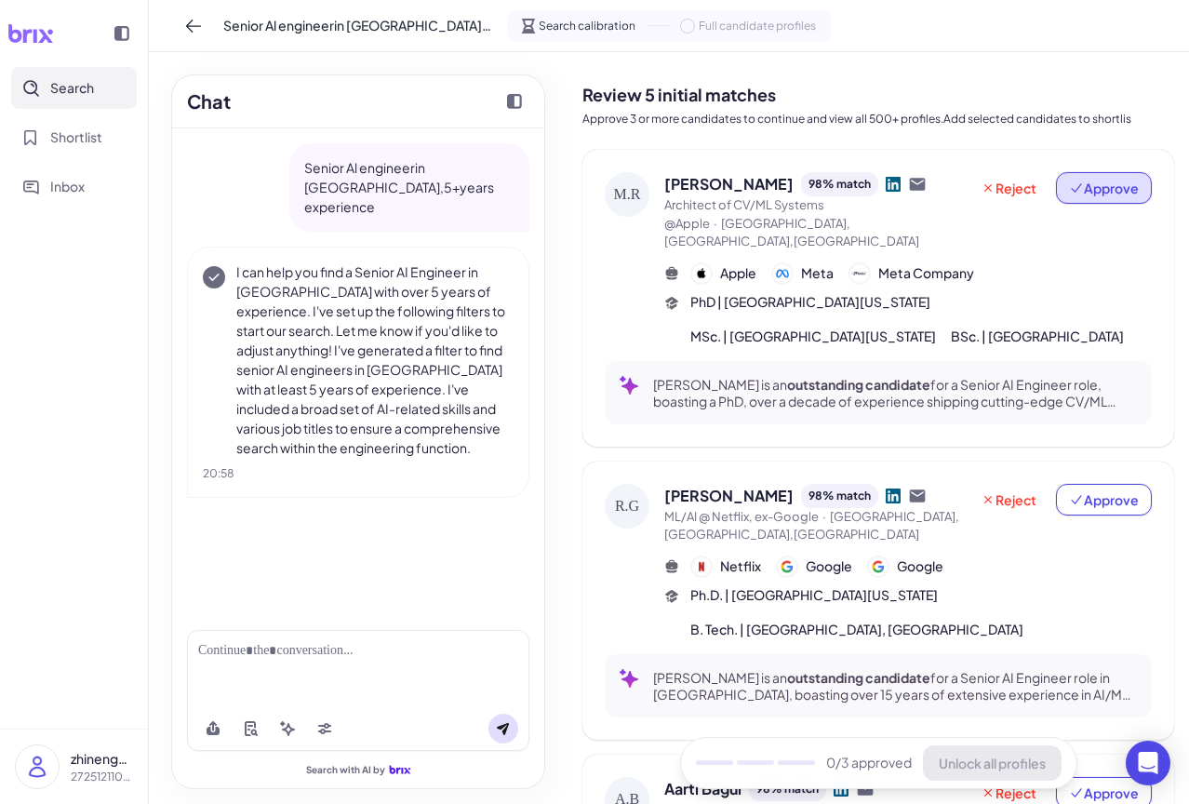
click at [1087, 181] on span "Approve" at bounding box center [1104, 188] width 70 height 19
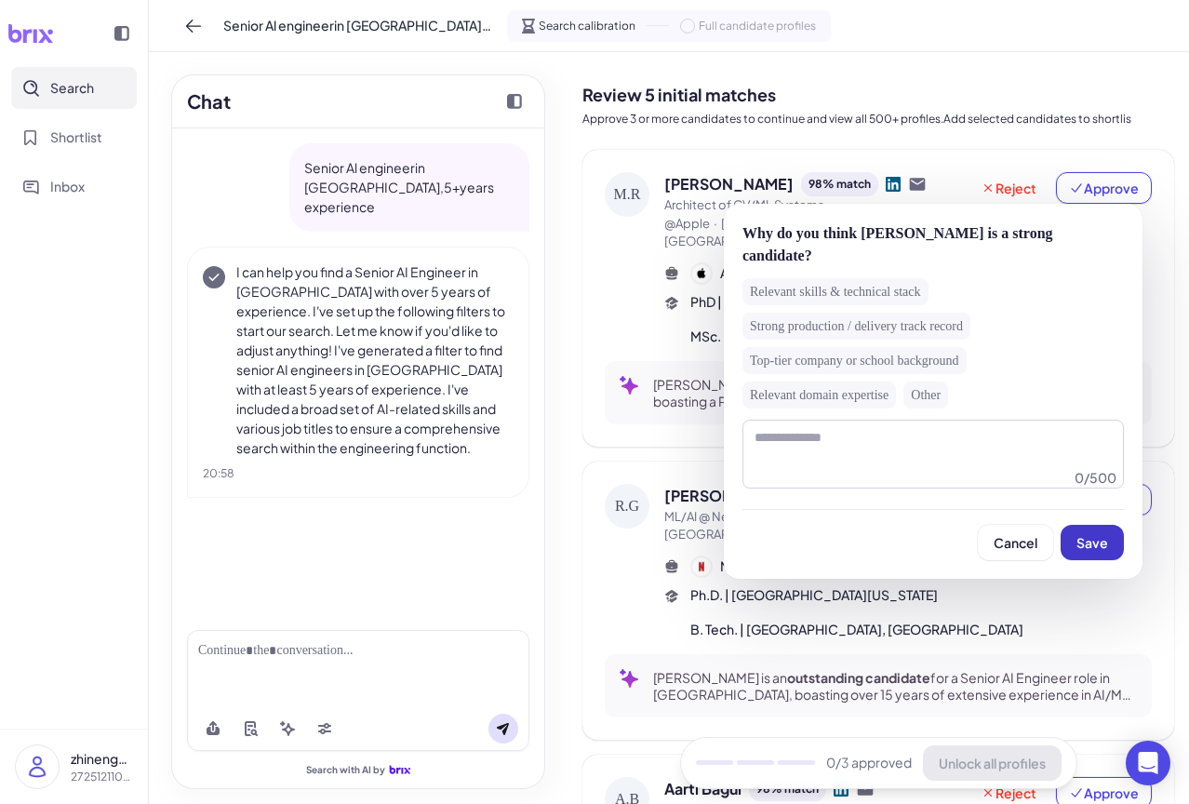
click at [1077, 534] on span "Save" at bounding box center [1092, 542] width 32 height 17
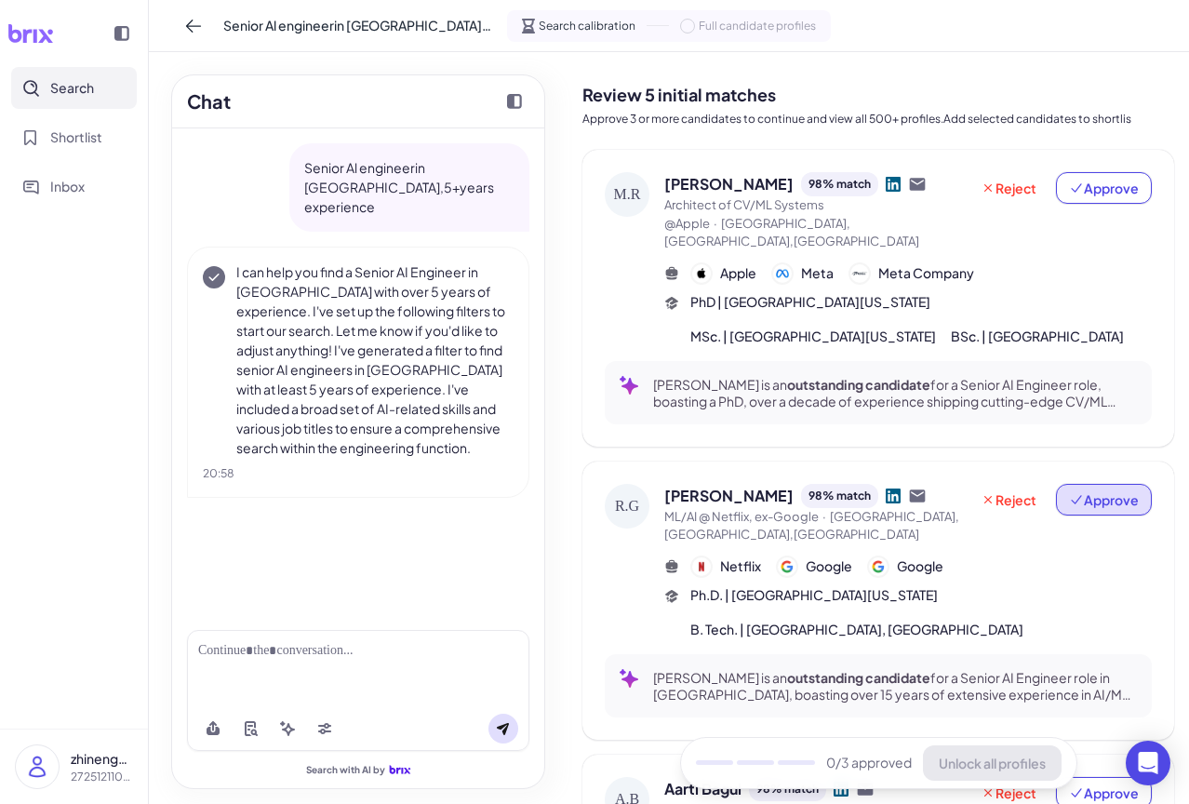
click at [1103, 490] on span "Approve" at bounding box center [1104, 499] width 70 height 19
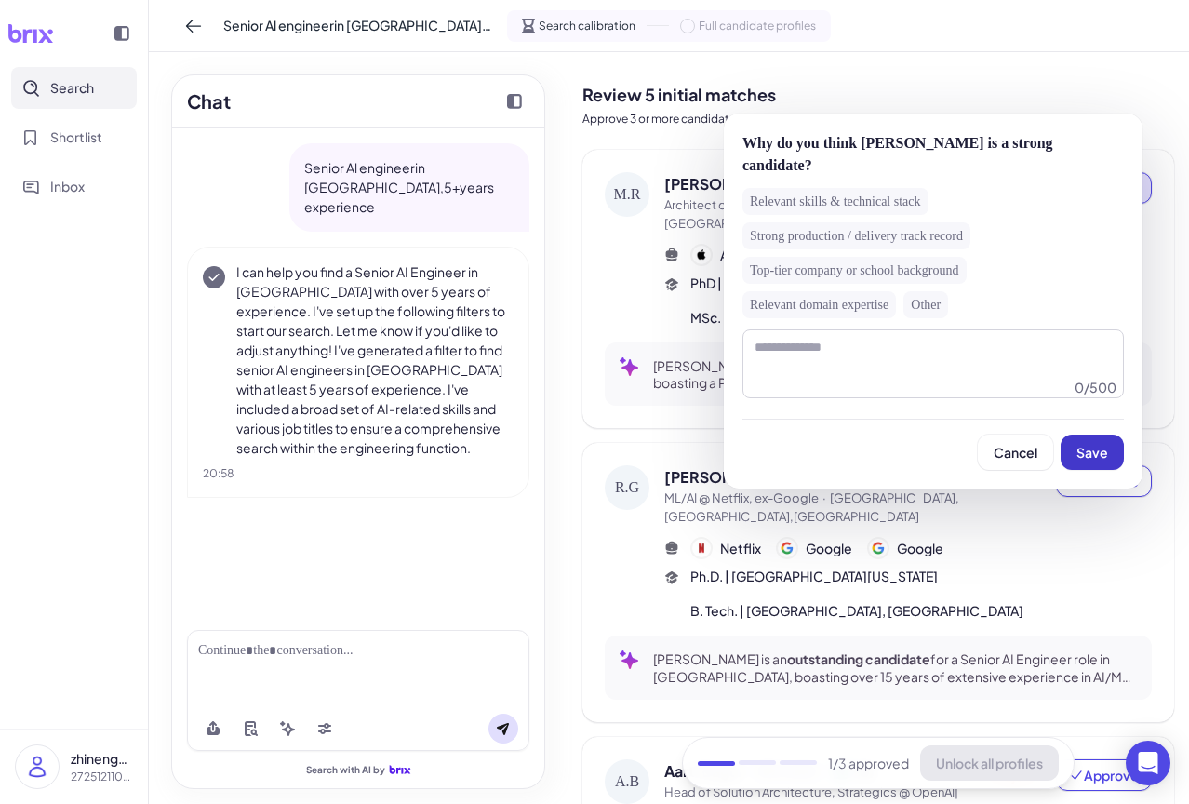
click at [1100, 444] on span "Save" at bounding box center [1092, 452] width 32 height 17
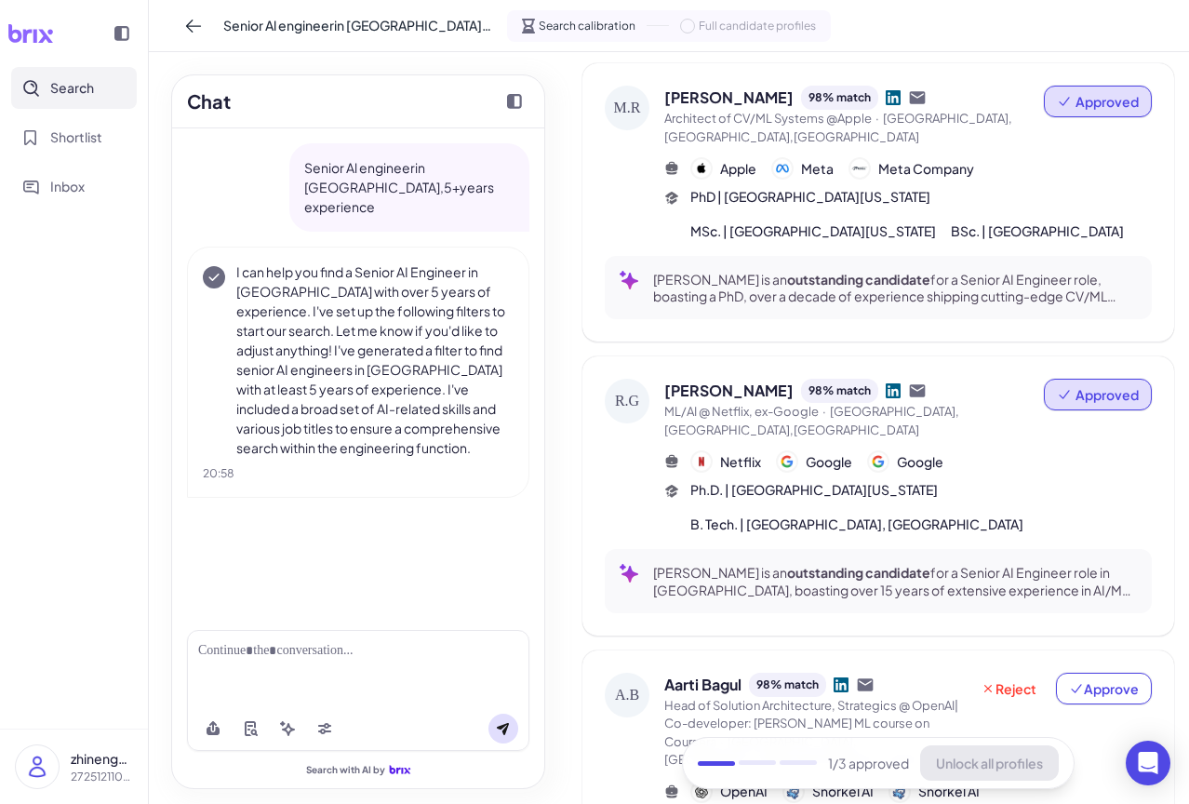
scroll to position [279, 0]
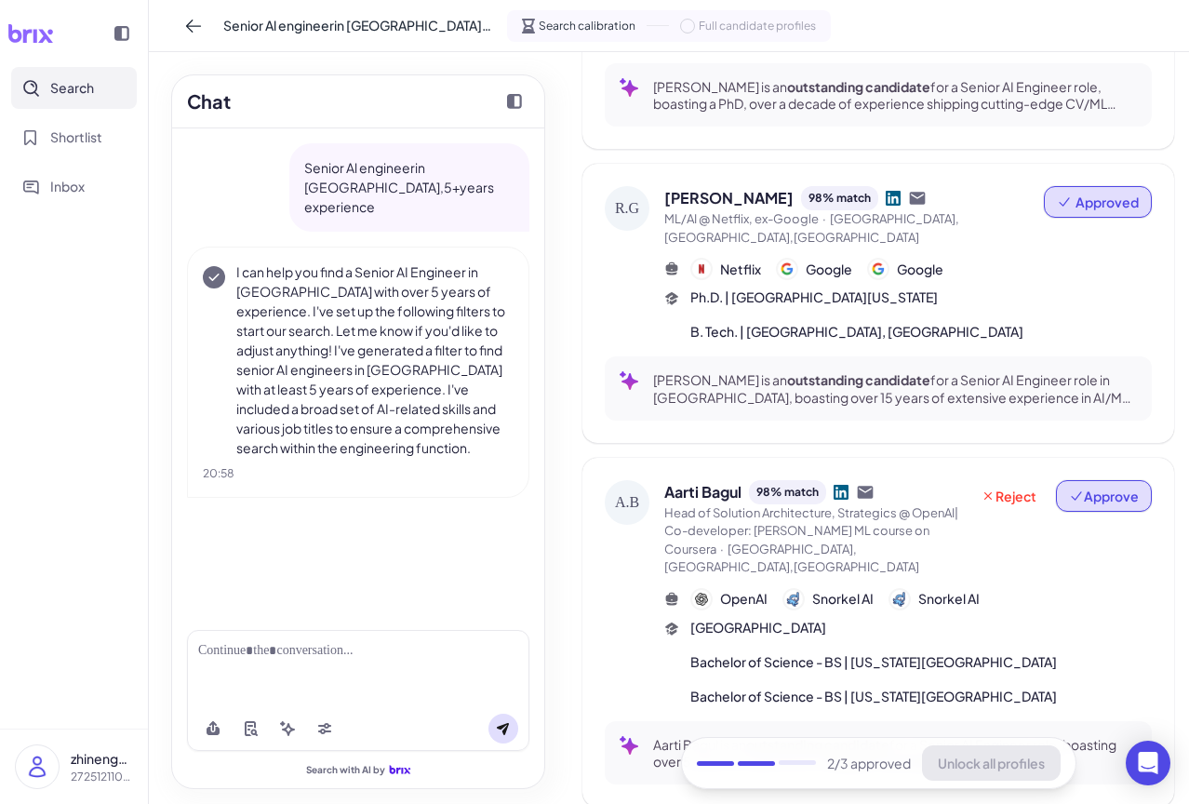
click at [1077, 487] on span "Approve" at bounding box center [1104, 496] width 70 height 19
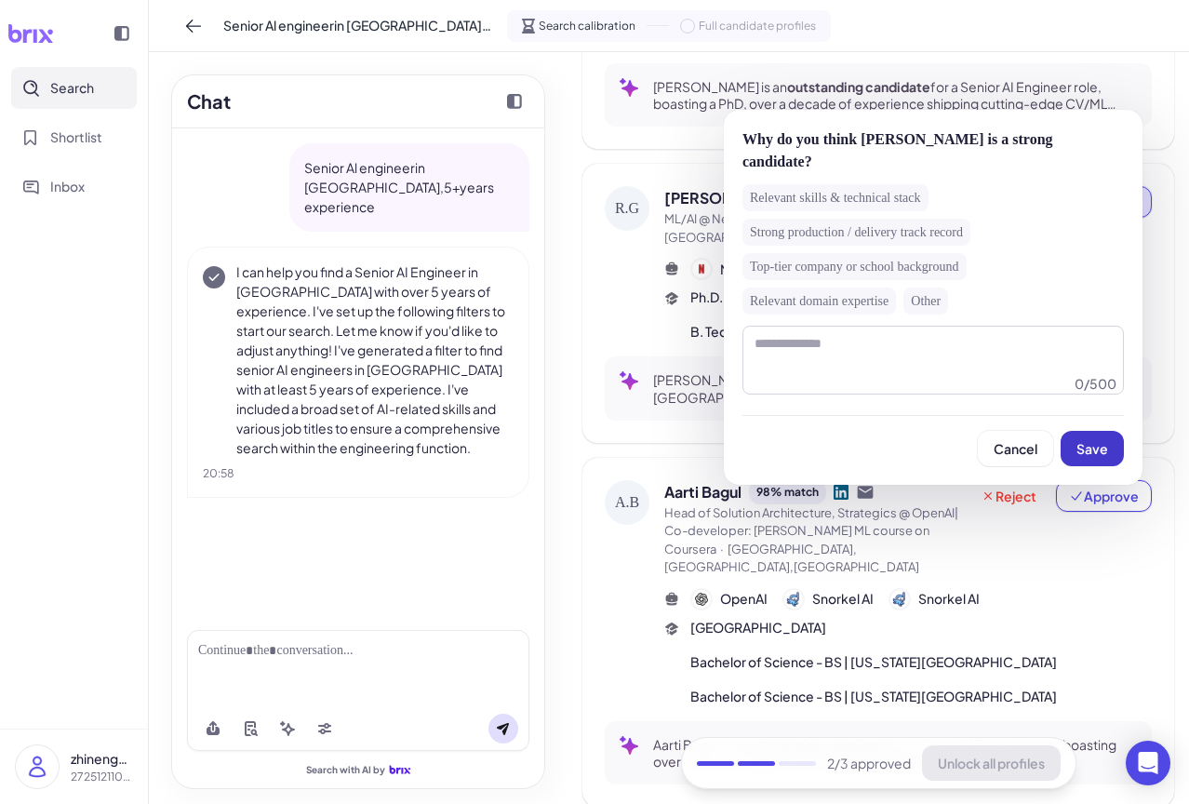
click at [1072, 431] on button "Save" at bounding box center [1092, 448] width 63 height 35
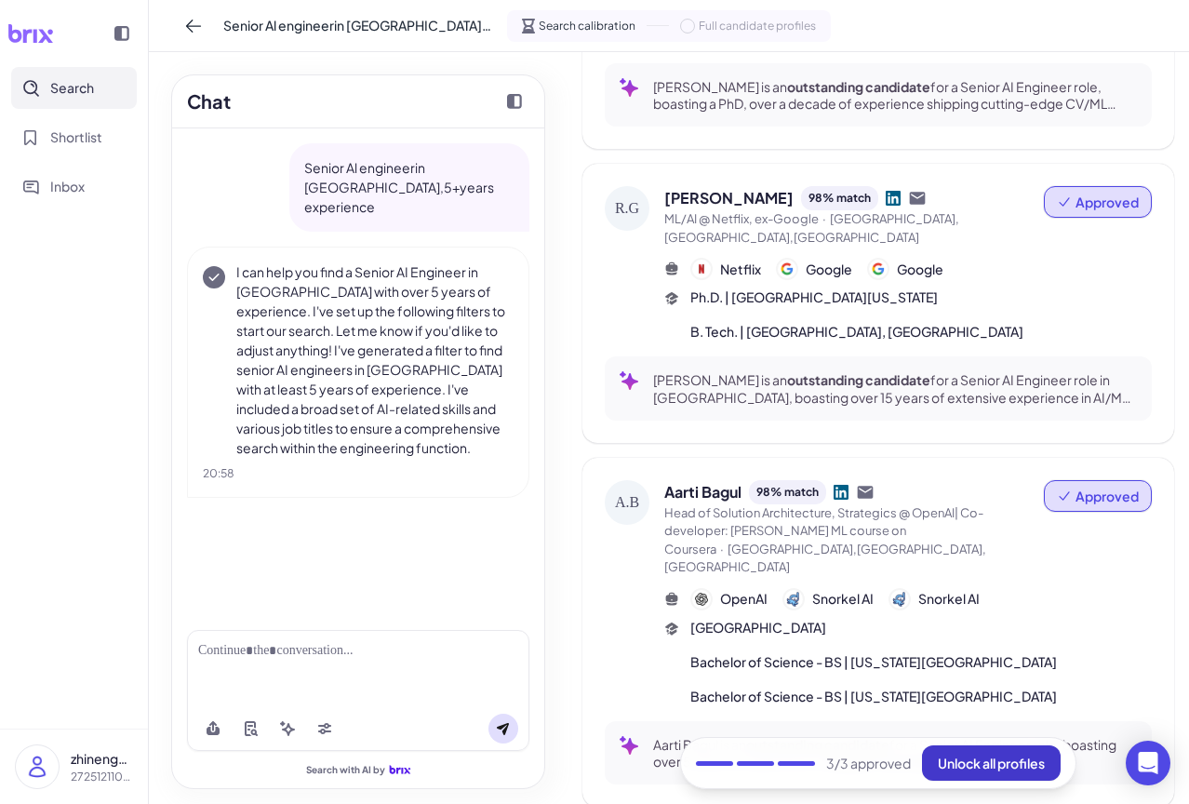
click at [992, 756] on span "Unlock all profiles" at bounding box center [991, 763] width 107 height 17
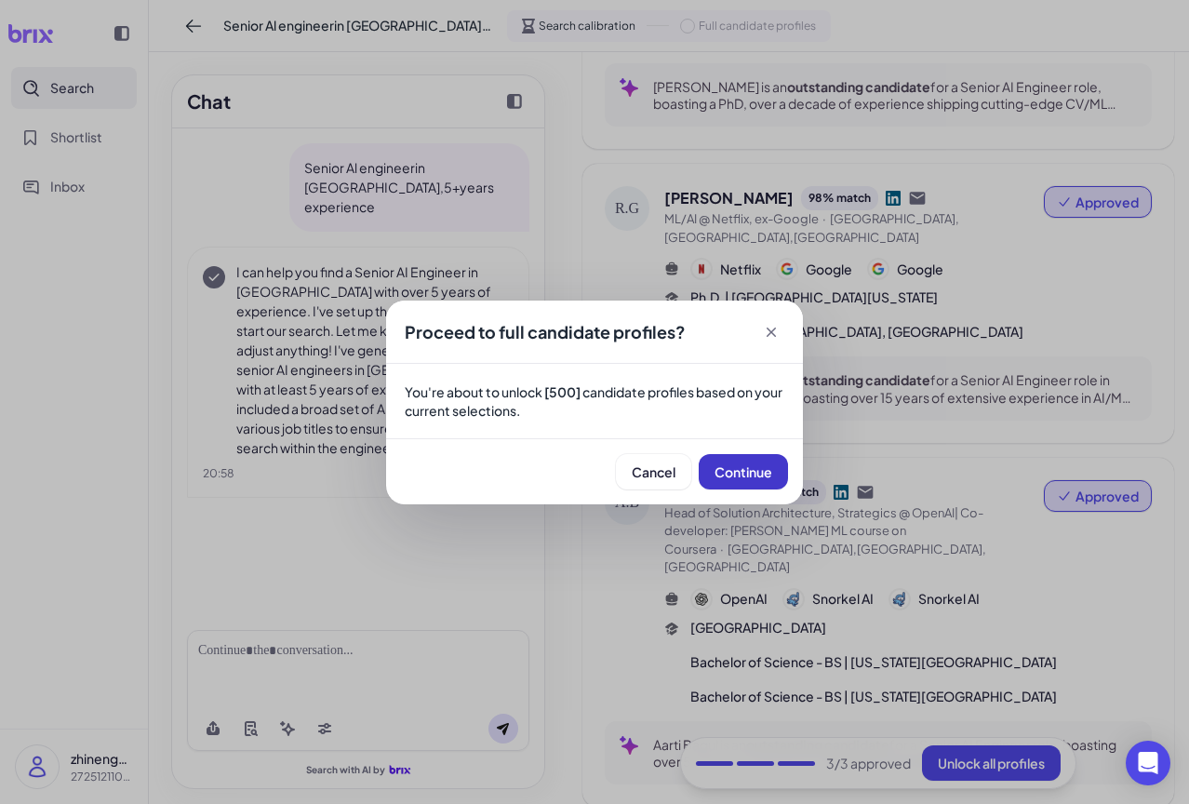
click at [757, 466] on span "Continue" at bounding box center [744, 471] width 58 height 17
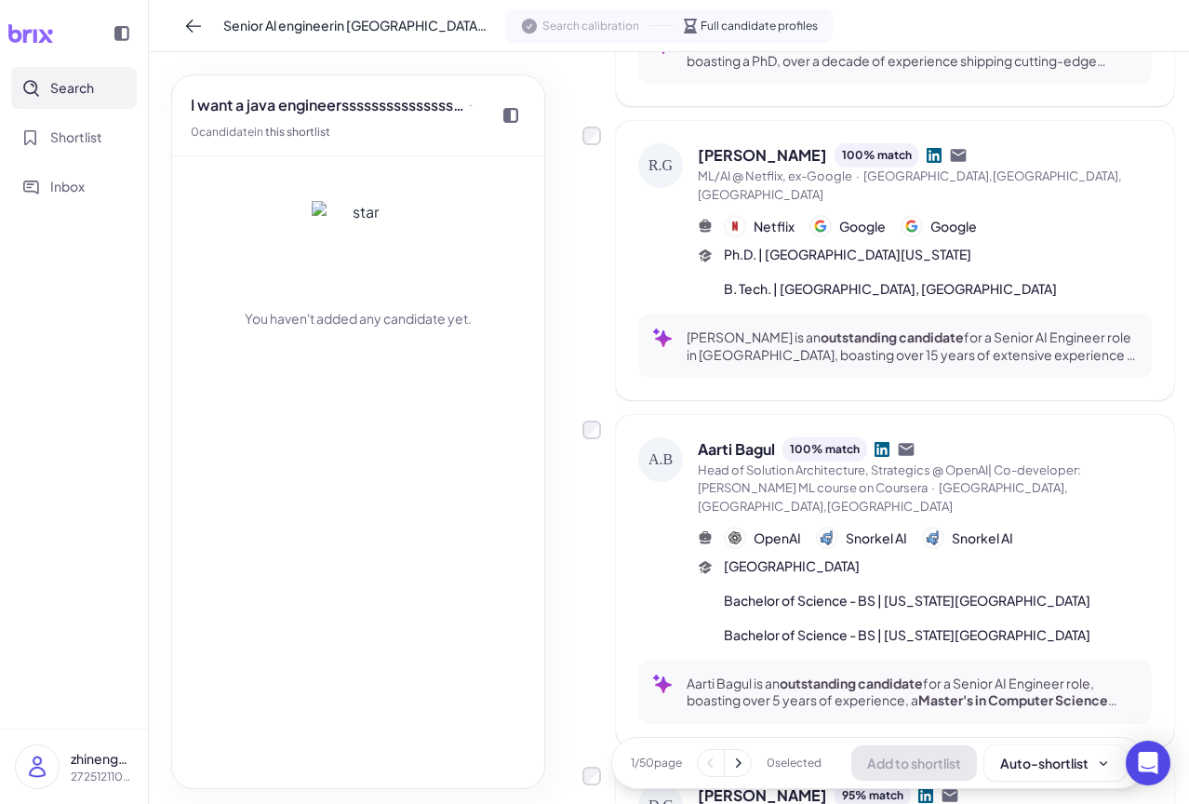
scroll to position [0, 0]
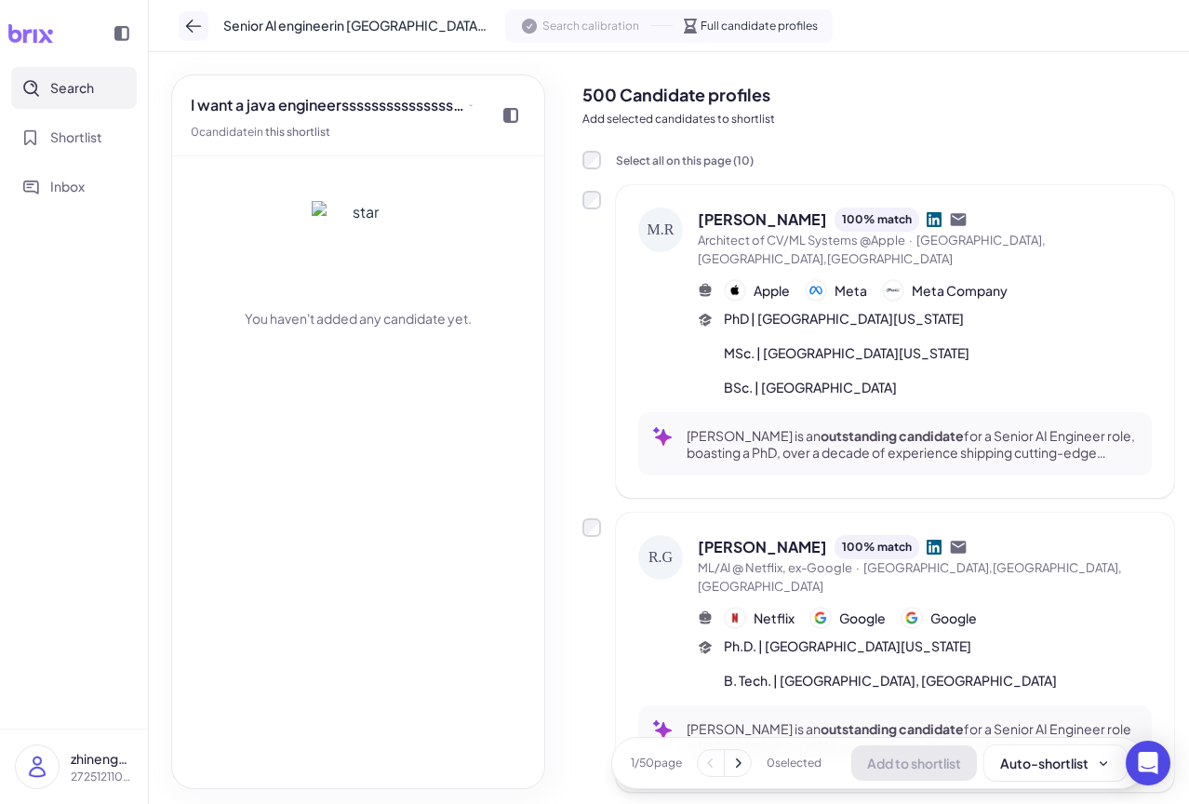
click at [197, 24] on icon at bounding box center [193, 26] width 19 height 19
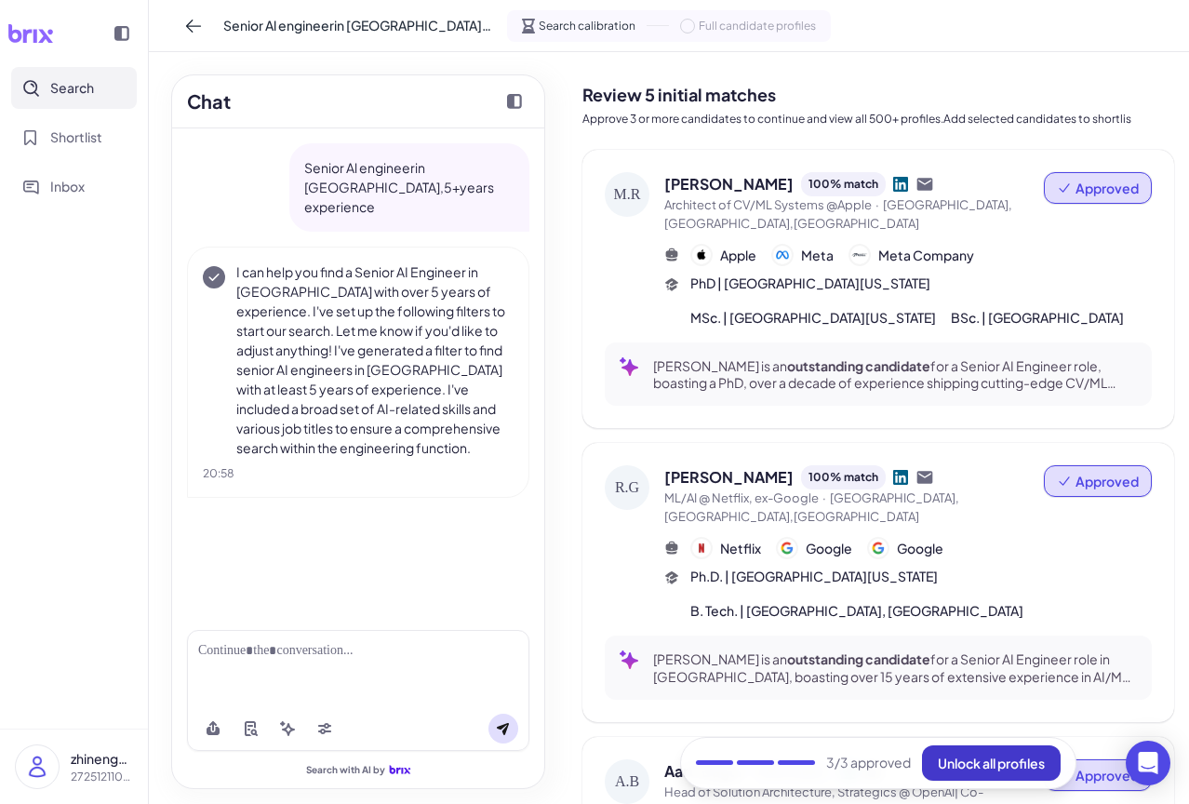
click at [979, 771] on span "Unlock all profiles" at bounding box center [991, 763] width 107 height 17
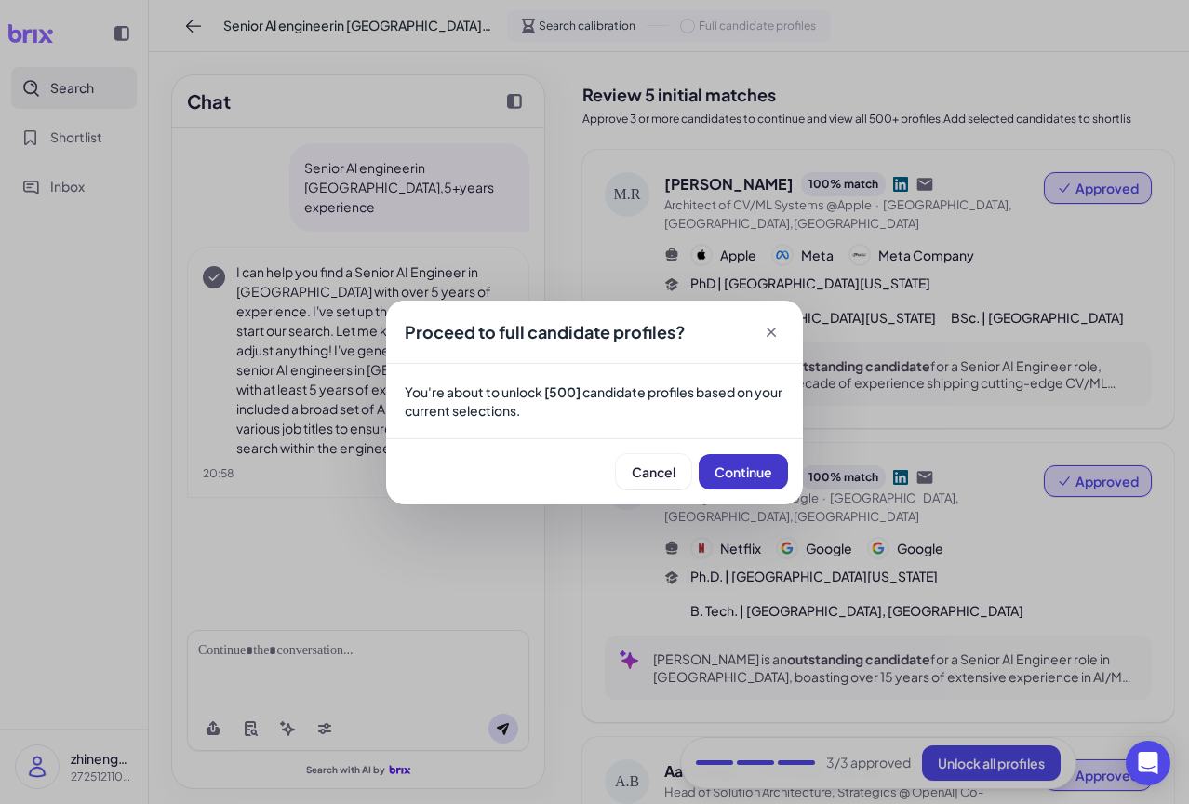
click at [741, 470] on span "Continue" at bounding box center [744, 471] width 58 height 17
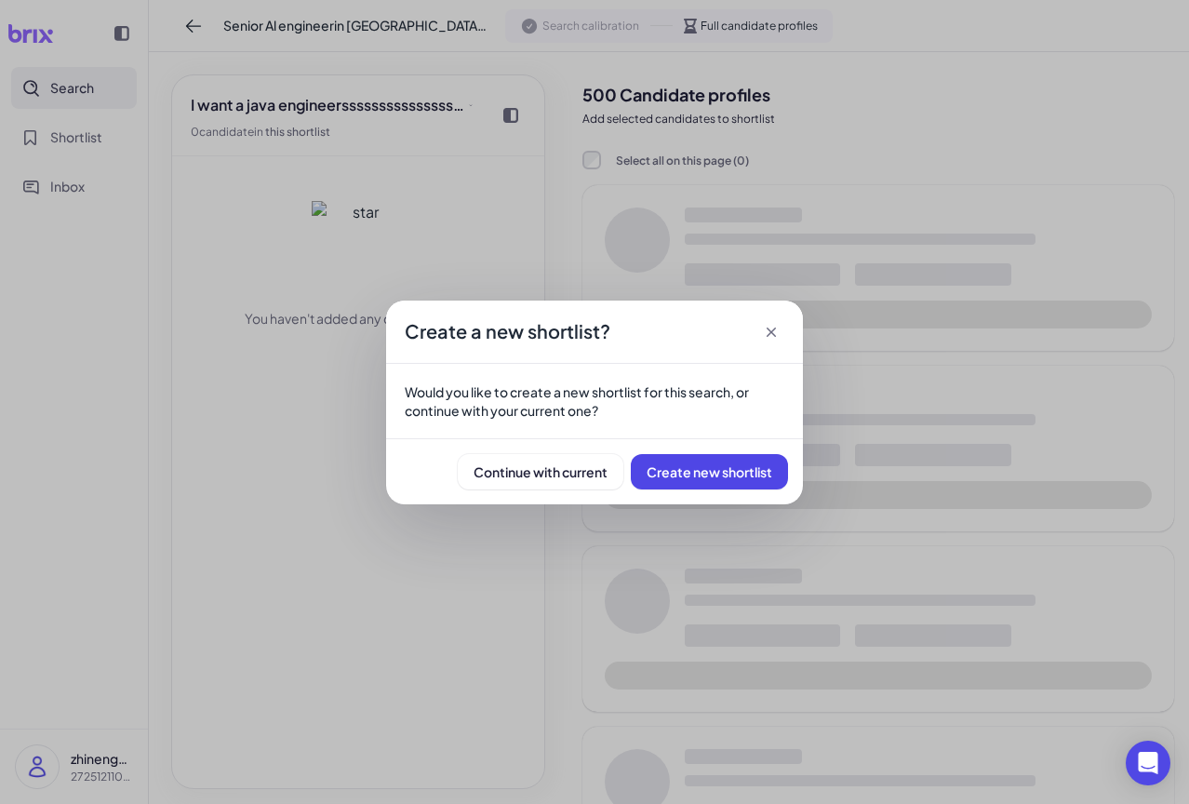
click at [928, 350] on div "Create a new shortlist? Would you like to create a new shortlist for this searc…" at bounding box center [594, 402] width 1189 height 804
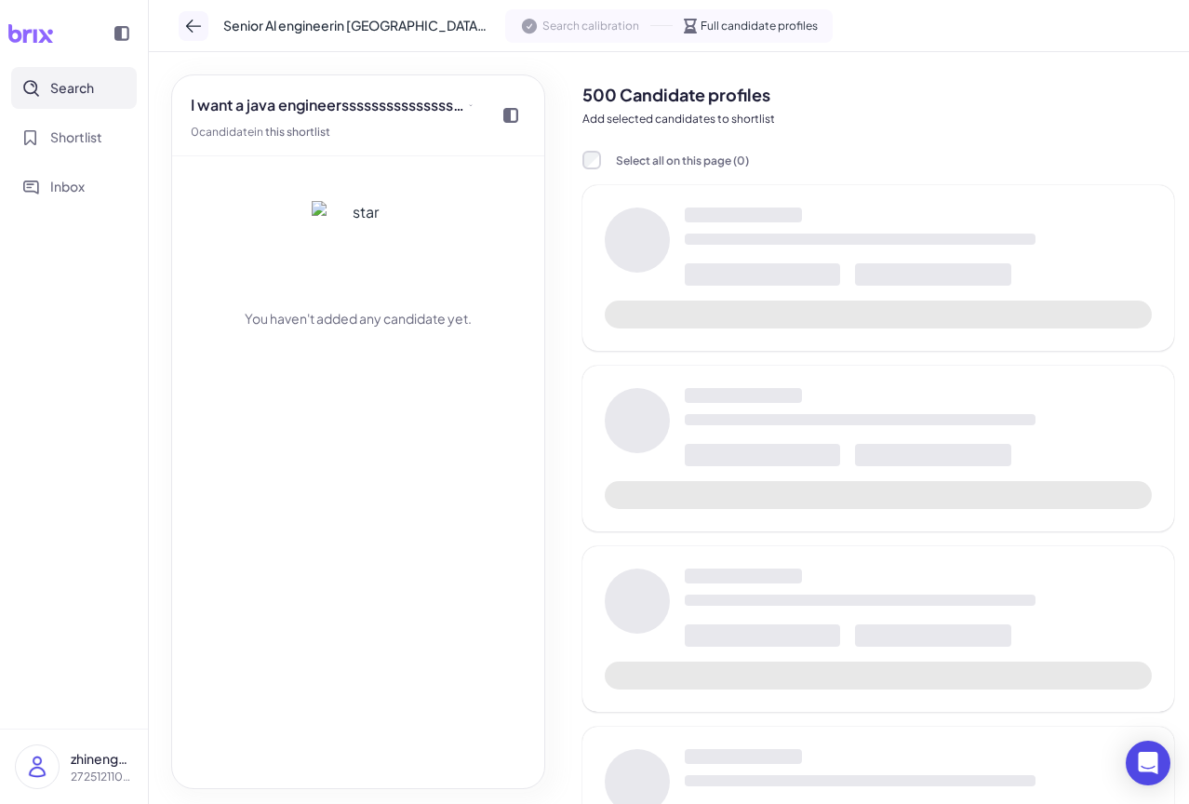
click at [181, 20] on button at bounding box center [194, 26] width 30 height 30
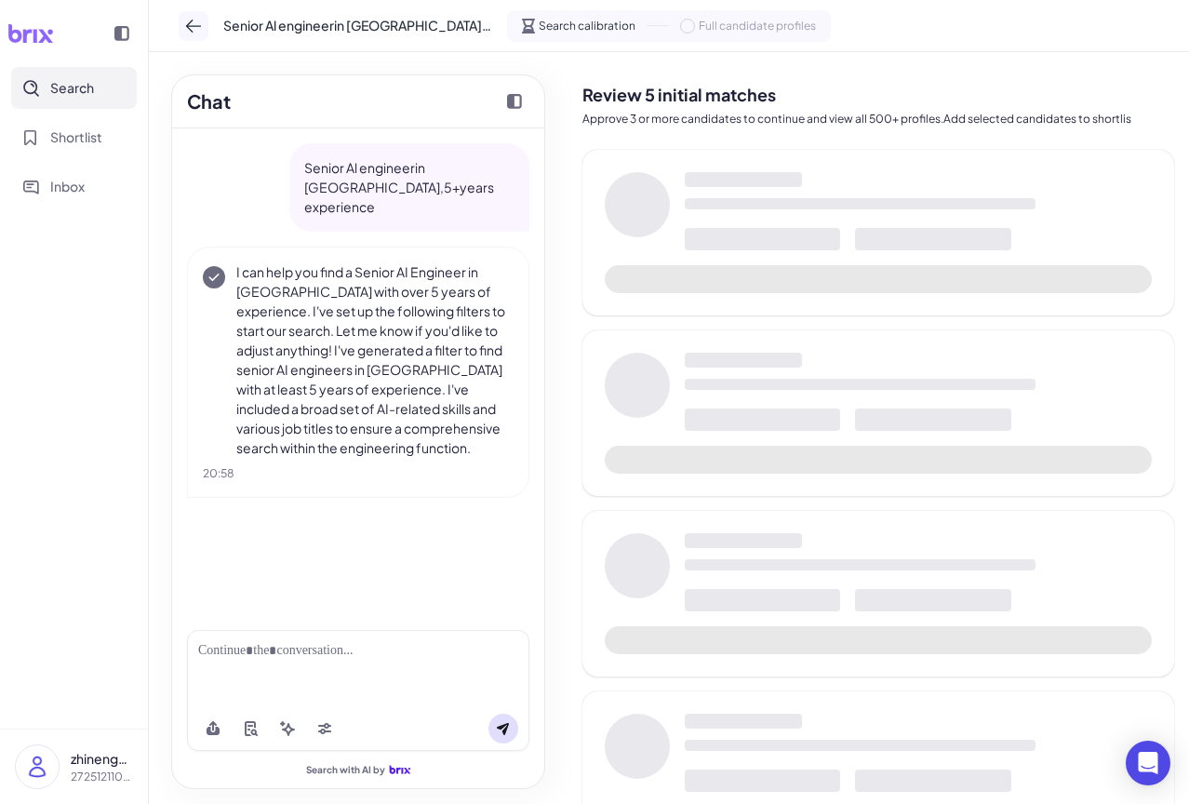
click at [186, 18] on icon at bounding box center [193, 26] width 19 height 19
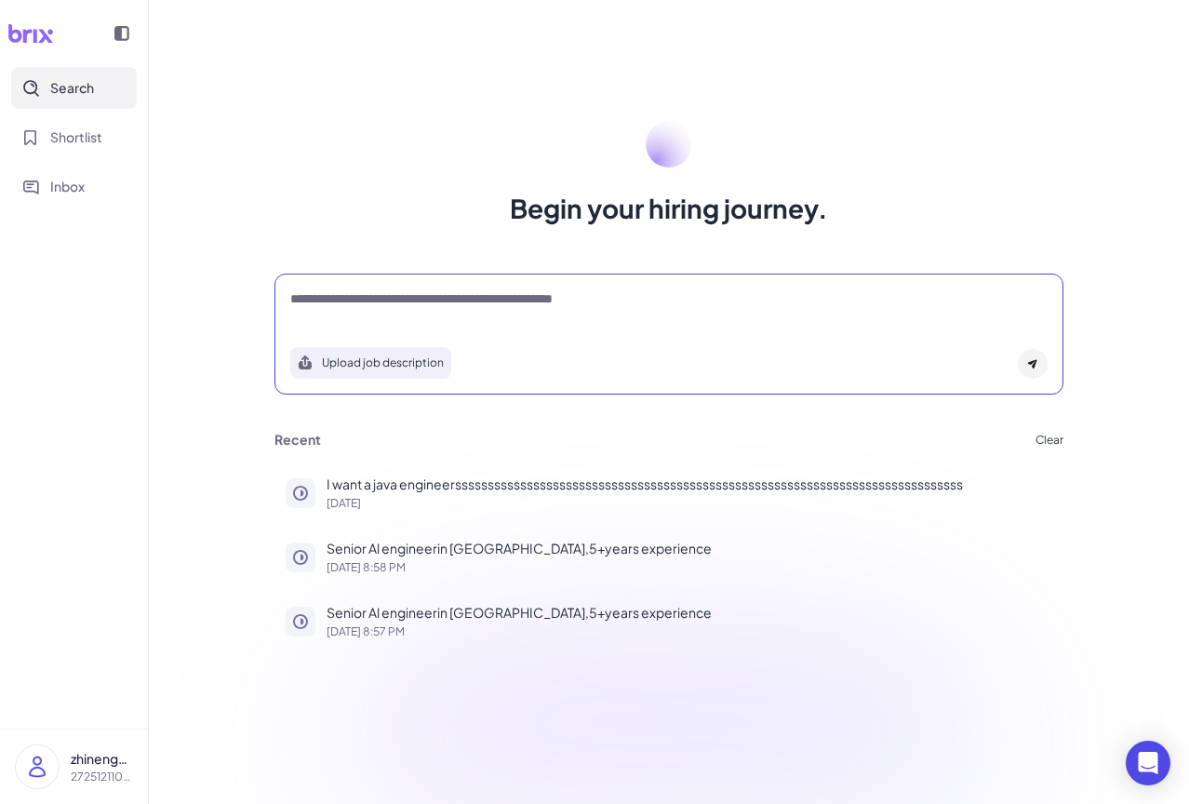
click at [435, 306] on textarea at bounding box center [668, 300] width 757 height 22
type textarea "**********"
click at [411, 282] on div "**********" at bounding box center [668, 334] width 789 height 121
click at [1031, 356] on div at bounding box center [1033, 364] width 30 height 30
click at [520, 304] on textarea "**********" at bounding box center [669, 300] width 758 height 22
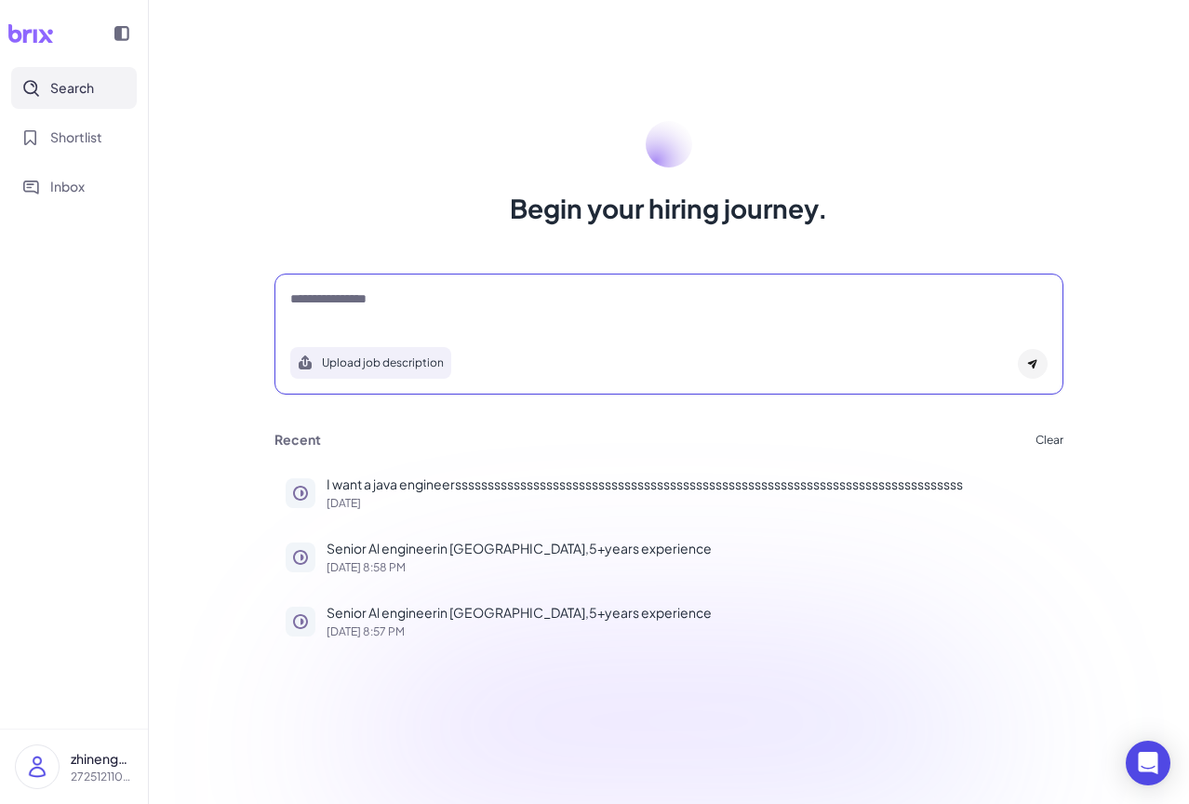
click at [1022, 369] on div at bounding box center [1033, 364] width 30 height 30
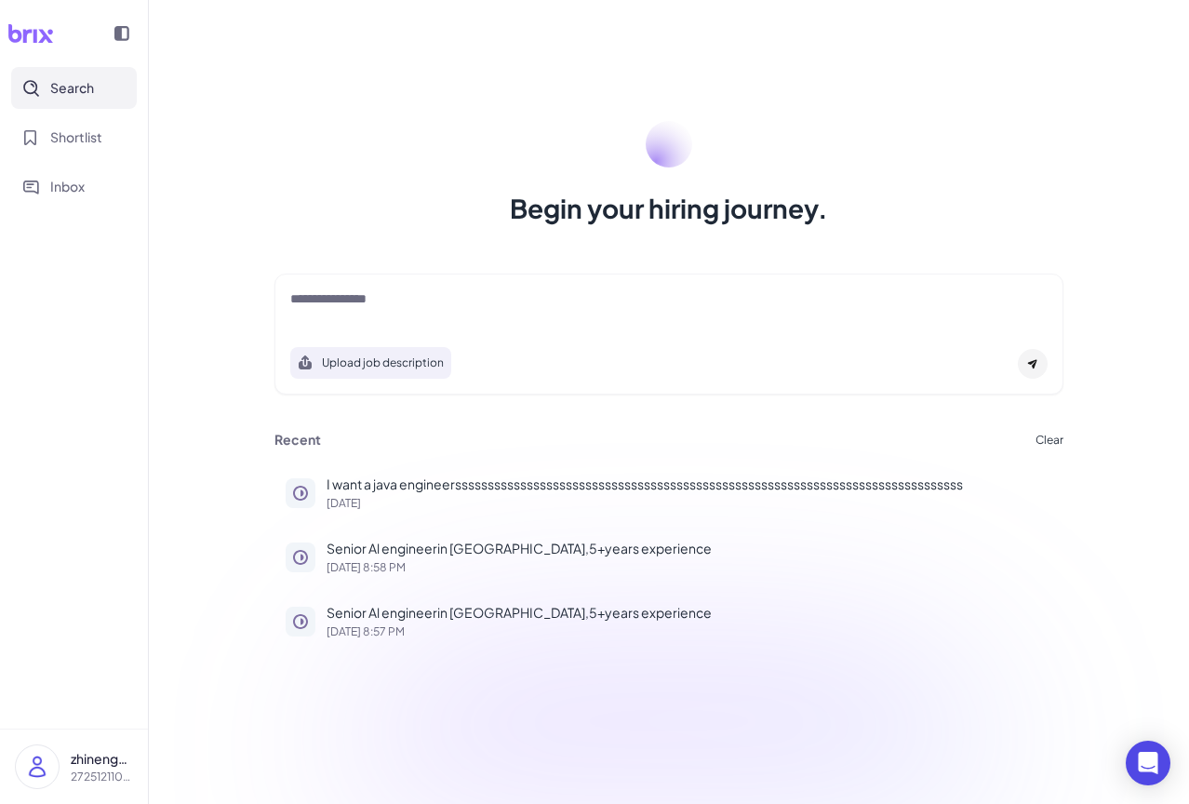
click at [1033, 359] on icon at bounding box center [1032, 363] width 11 height 11
click at [457, 612] on p "Senior Al engineerin [GEOGRAPHIC_DATA],5+years experience" at bounding box center [690, 613] width 726 height 20
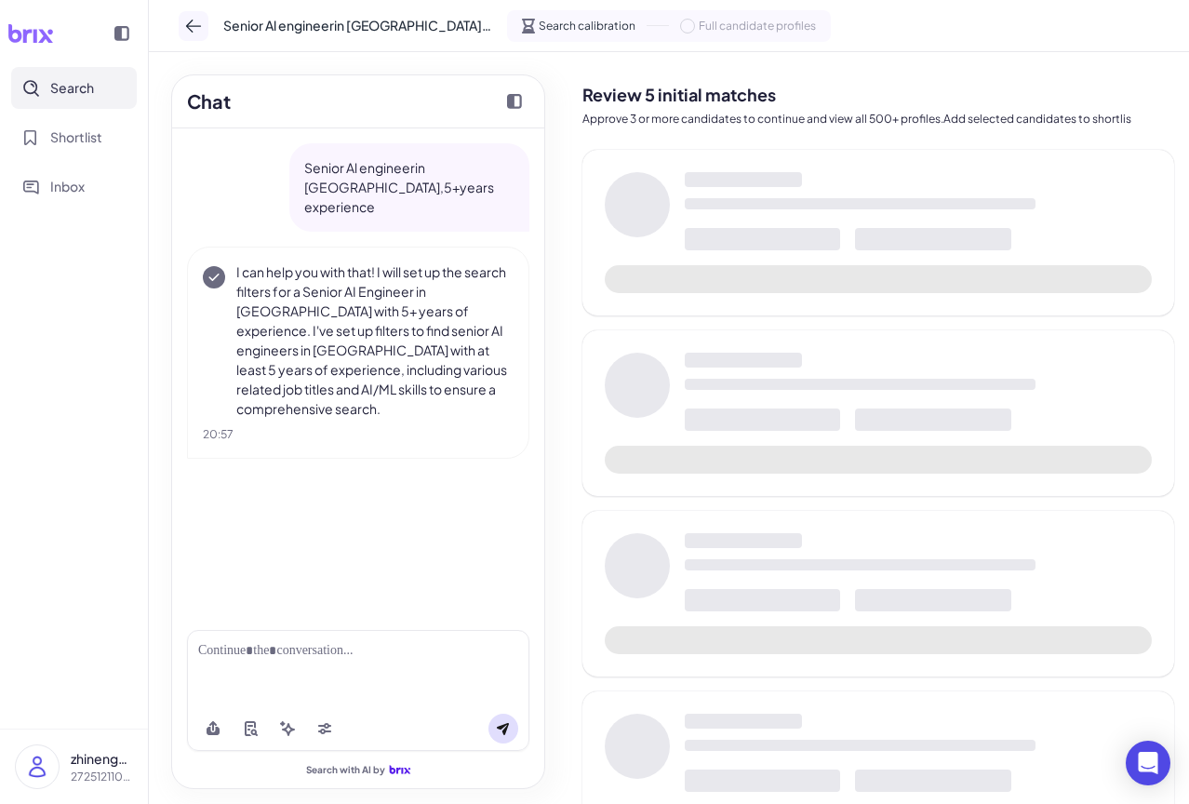
click at [192, 25] on icon at bounding box center [193, 26] width 15 height 13
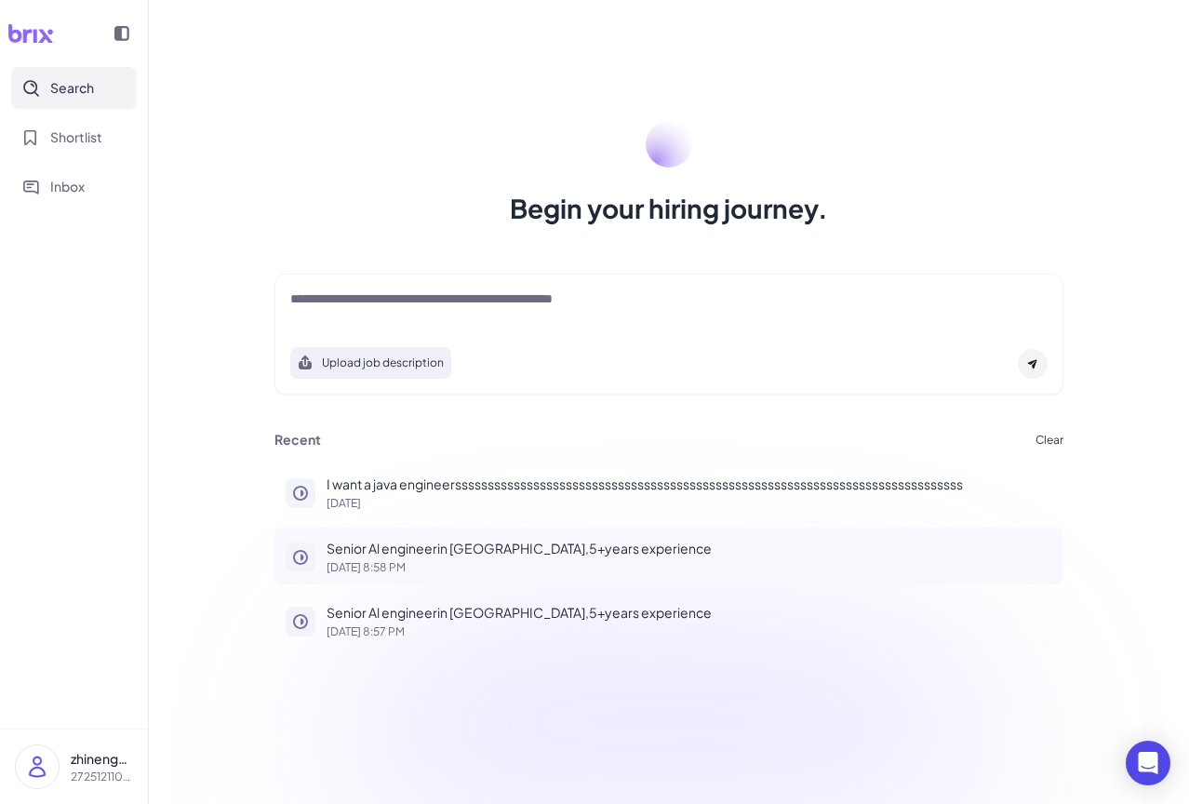
click at [398, 556] on p "Senior Al engineerin [GEOGRAPHIC_DATA],5+years experience" at bounding box center [690, 549] width 726 height 20
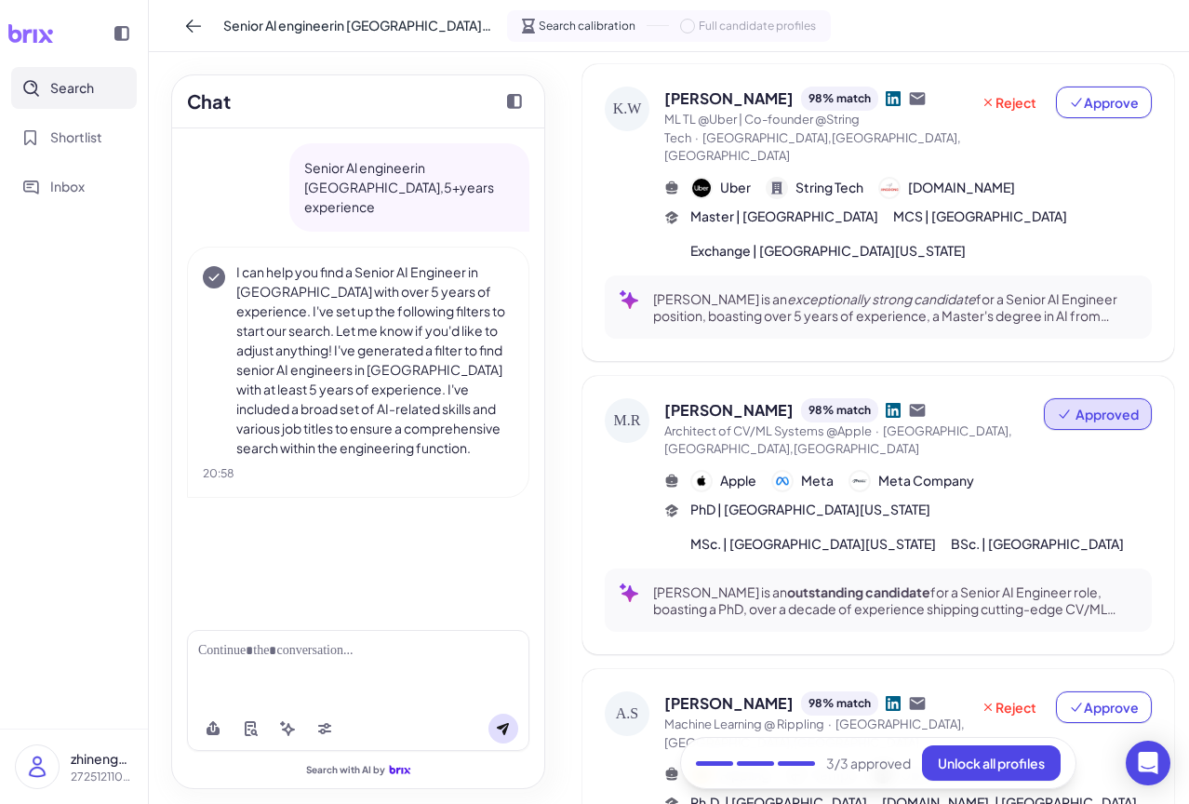
scroll to position [279, 0]
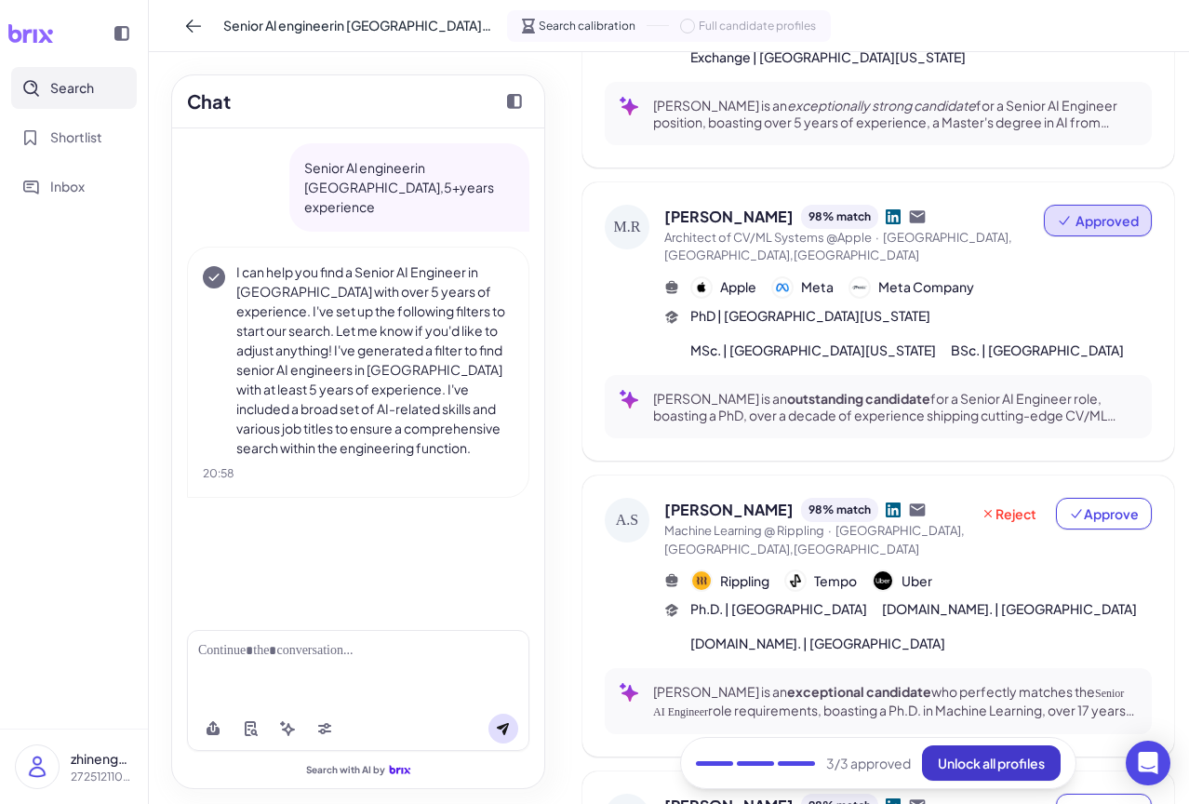
click at [962, 761] on span "Unlock all profiles" at bounding box center [991, 763] width 107 height 17
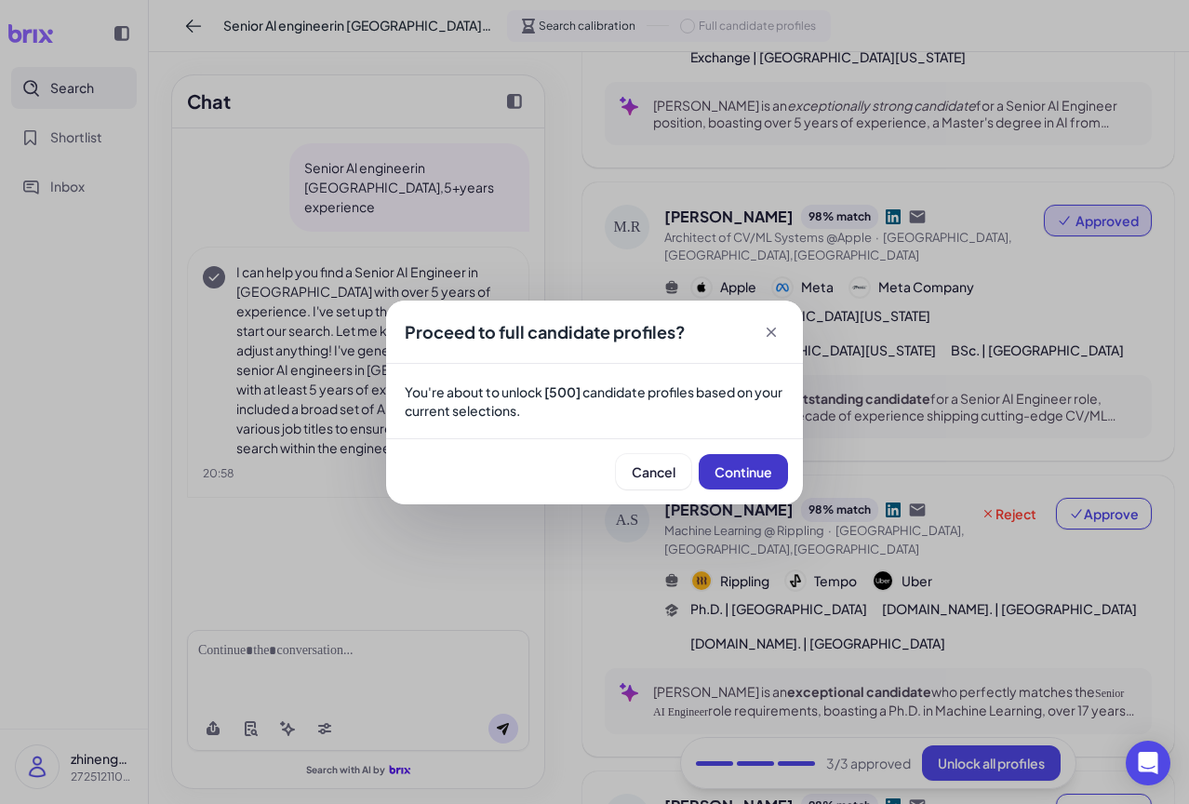
click at [768, 476] on span "Continue" at bounding box center [744, 471] width 58 height 17
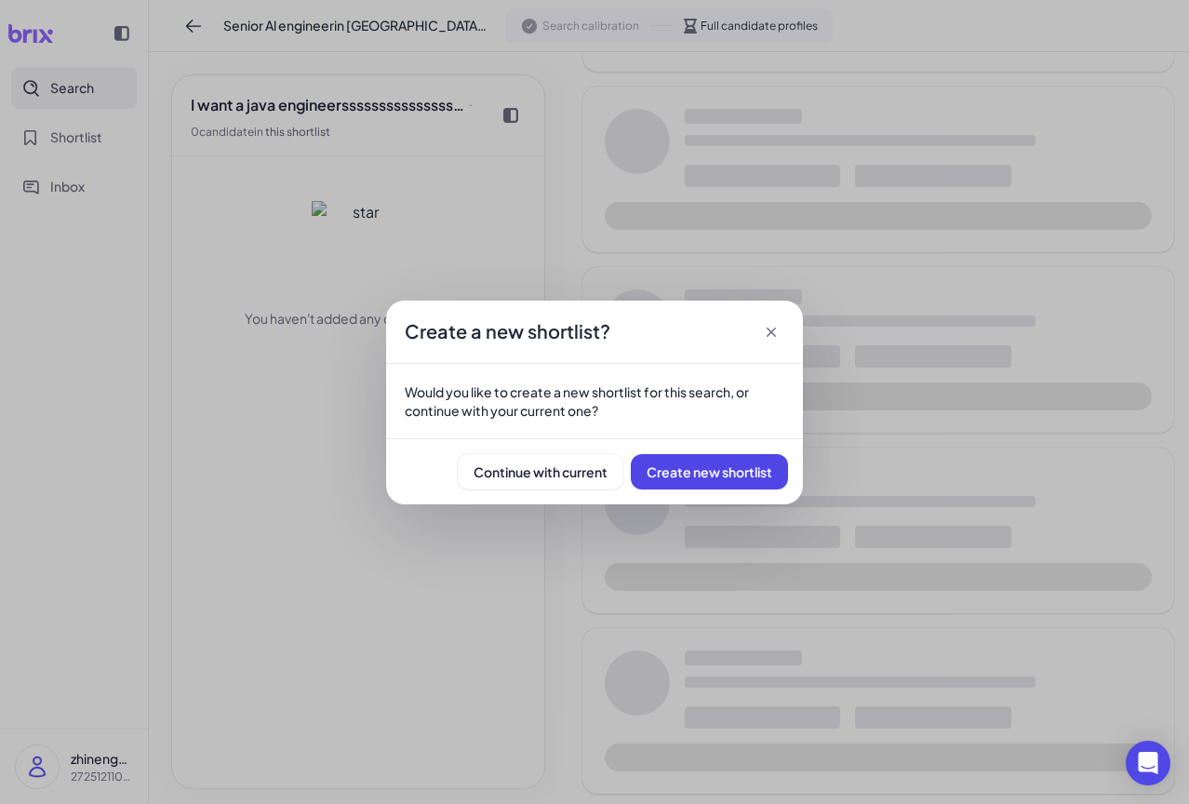
scroll to position [313, 0]
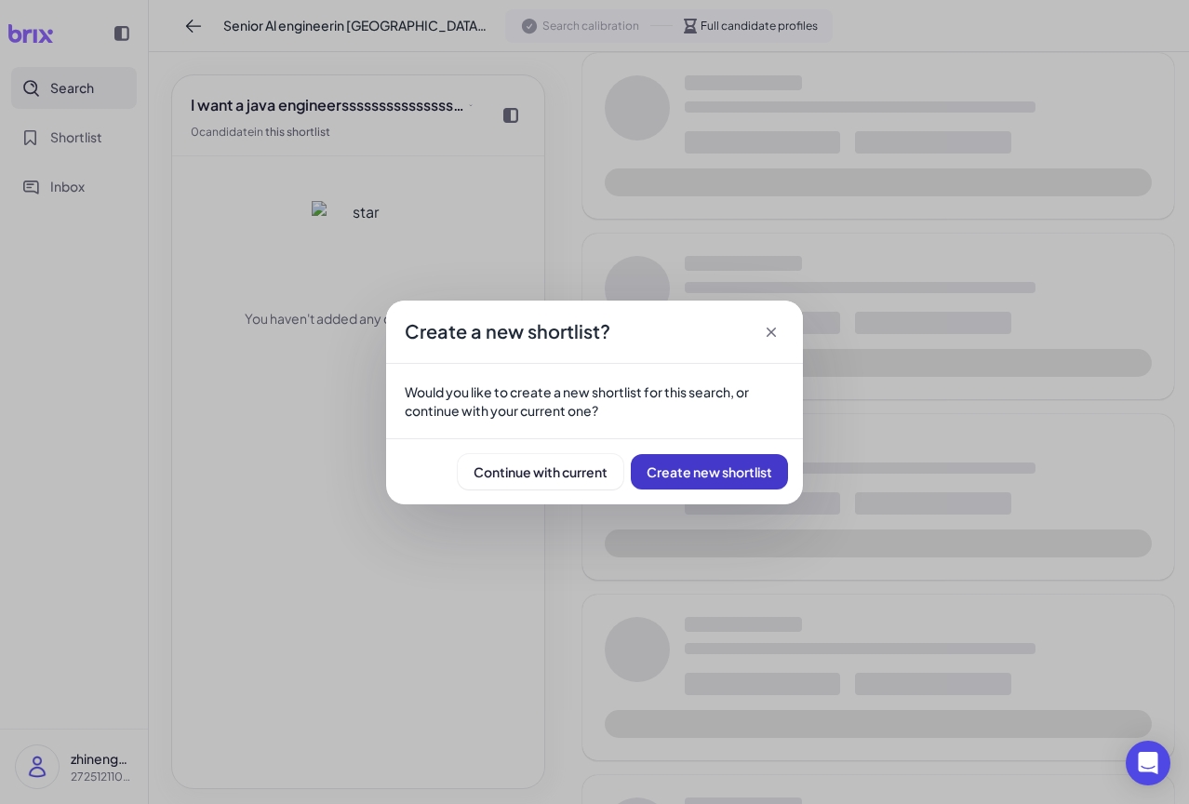
click at [692, 475] on span "Create new shortlist" at bounding box center [710, 471] width 126 height 17
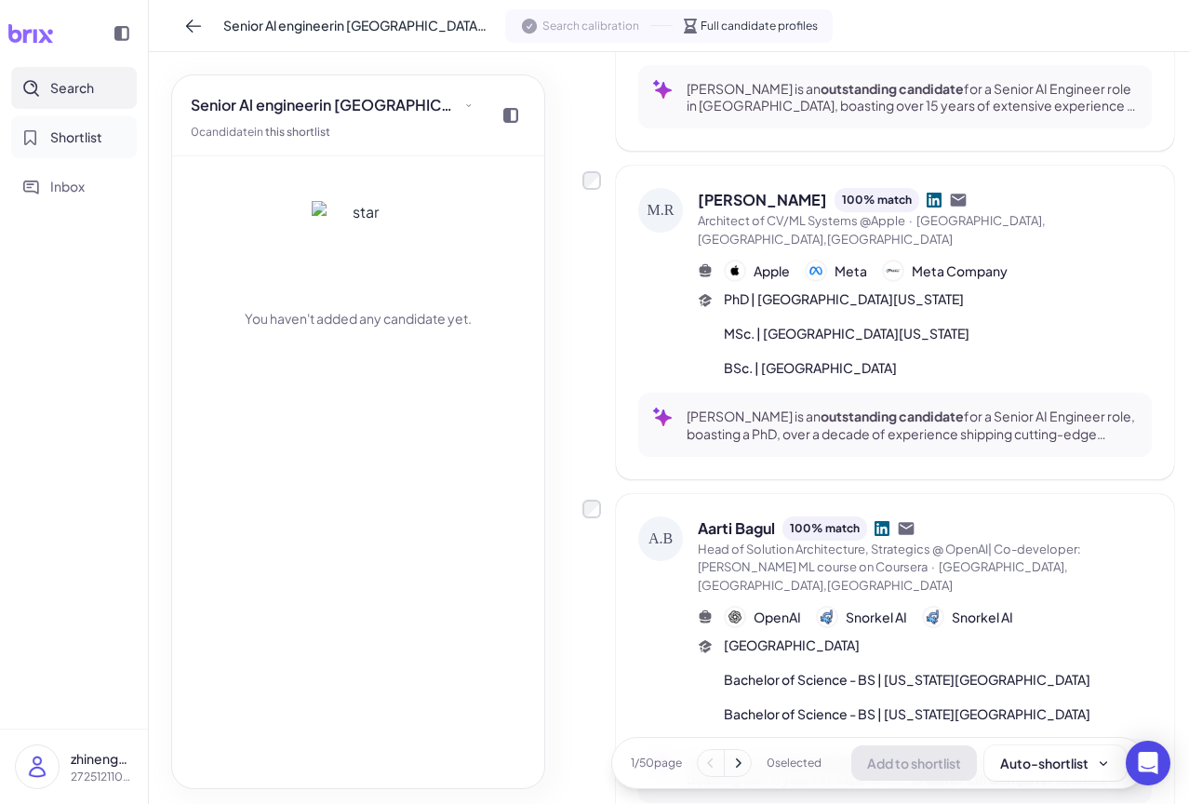
click at [71, 154] on button "Shortlist" at bounding box center [74, 137] width 126 height 42
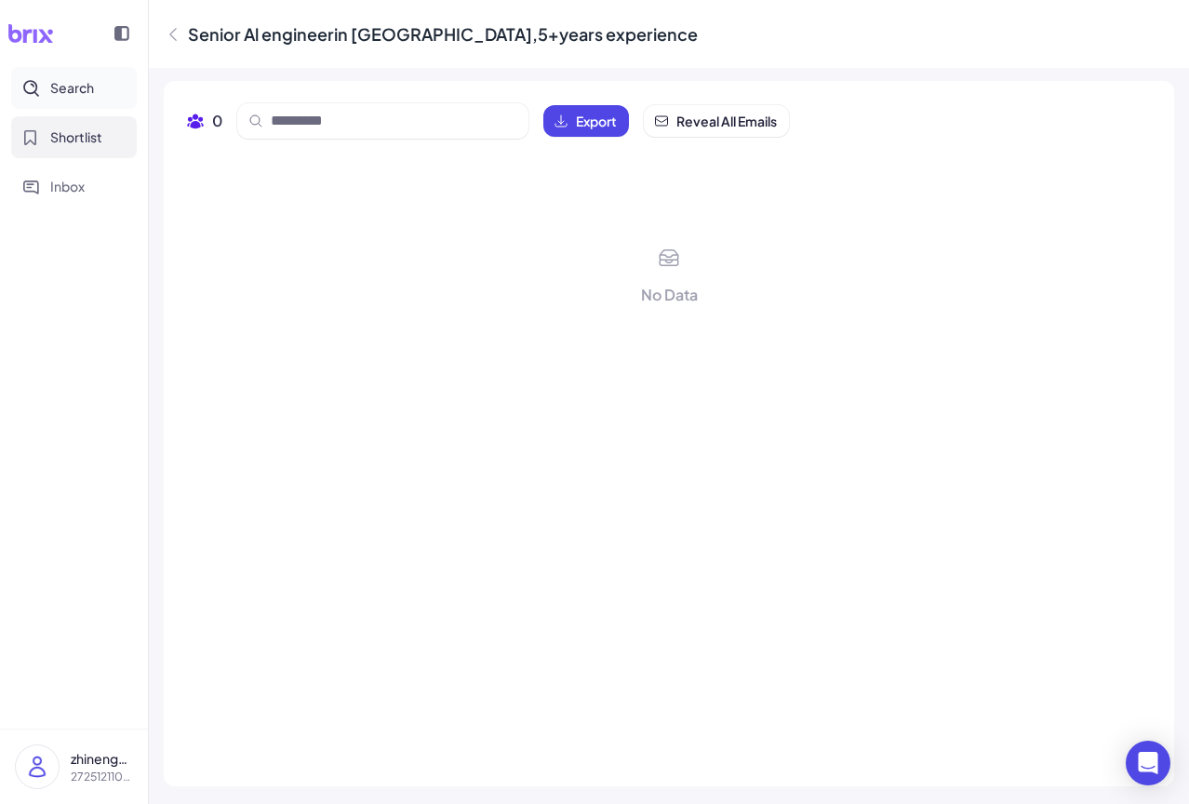
click at [56, 90] on span "Search" at bounding box center [72, 88] width 44 height 20
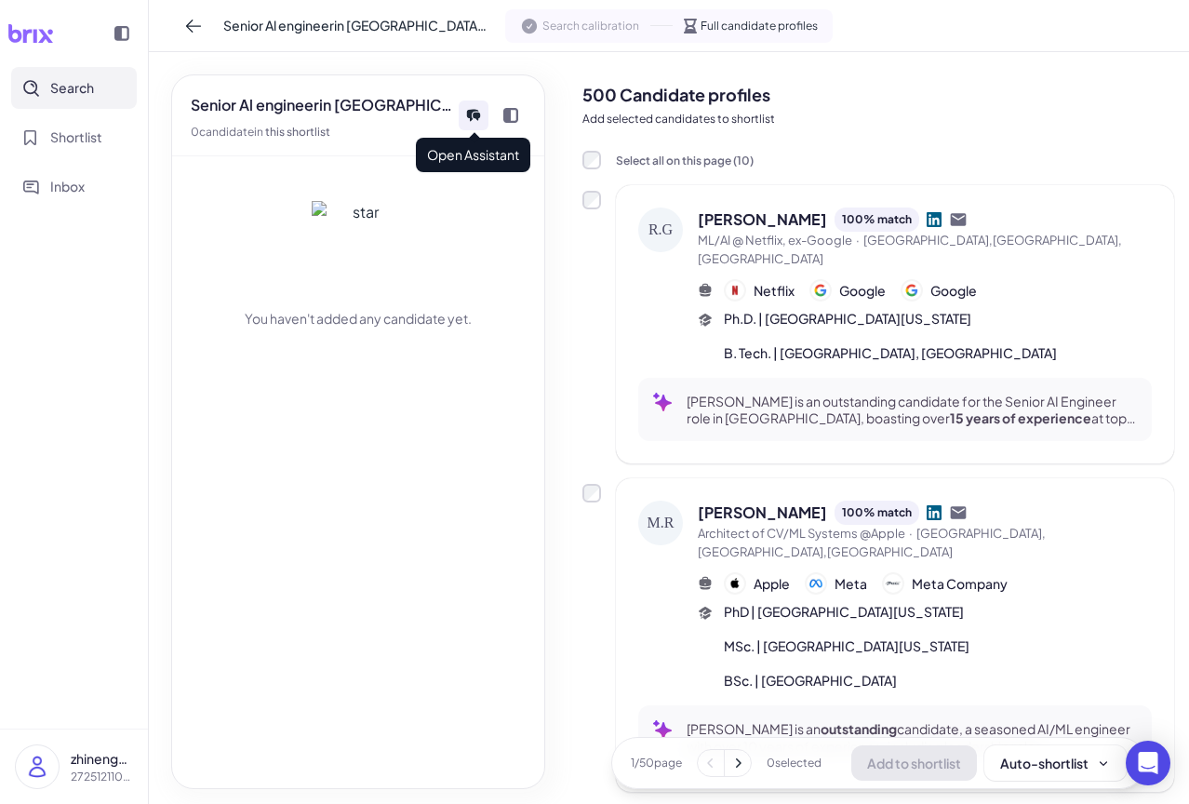
click at [471, 119] on icon at bounding box center [473, 116] width 12 height 12
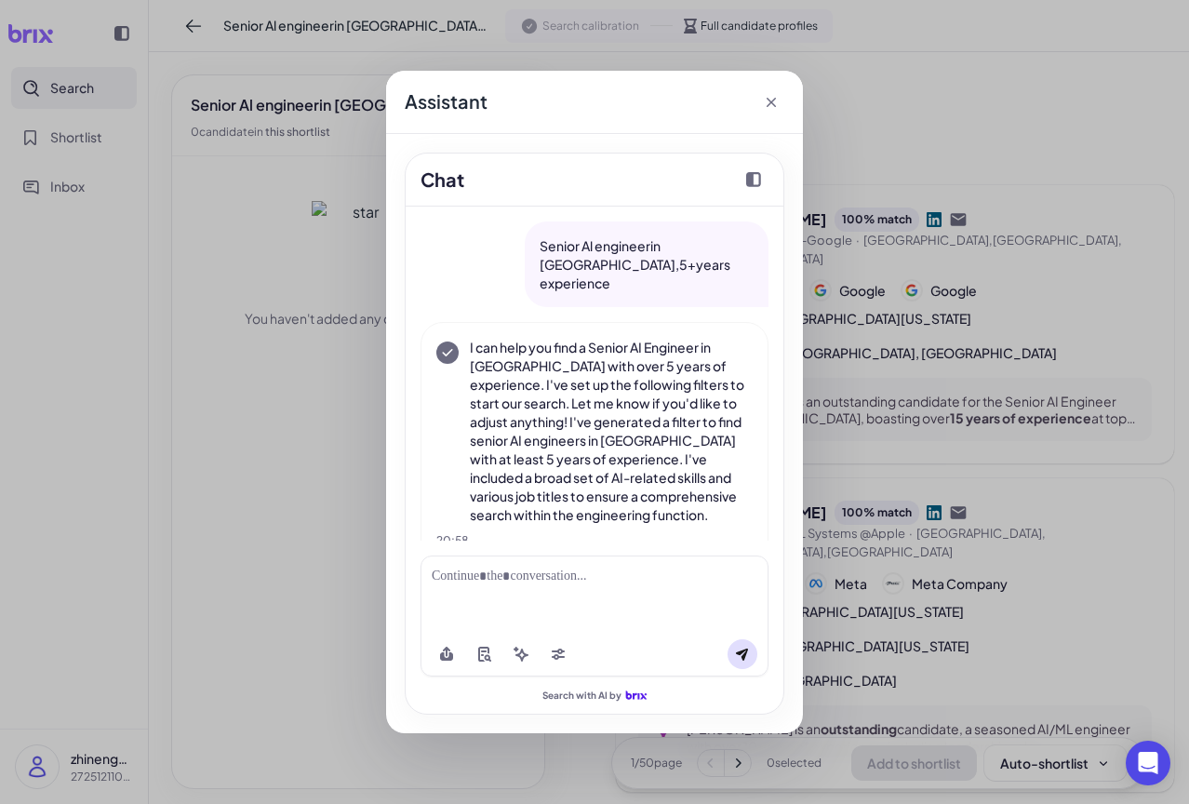
click at [766, 99] on icon at bounding box center [771, 102] width 19 height 19
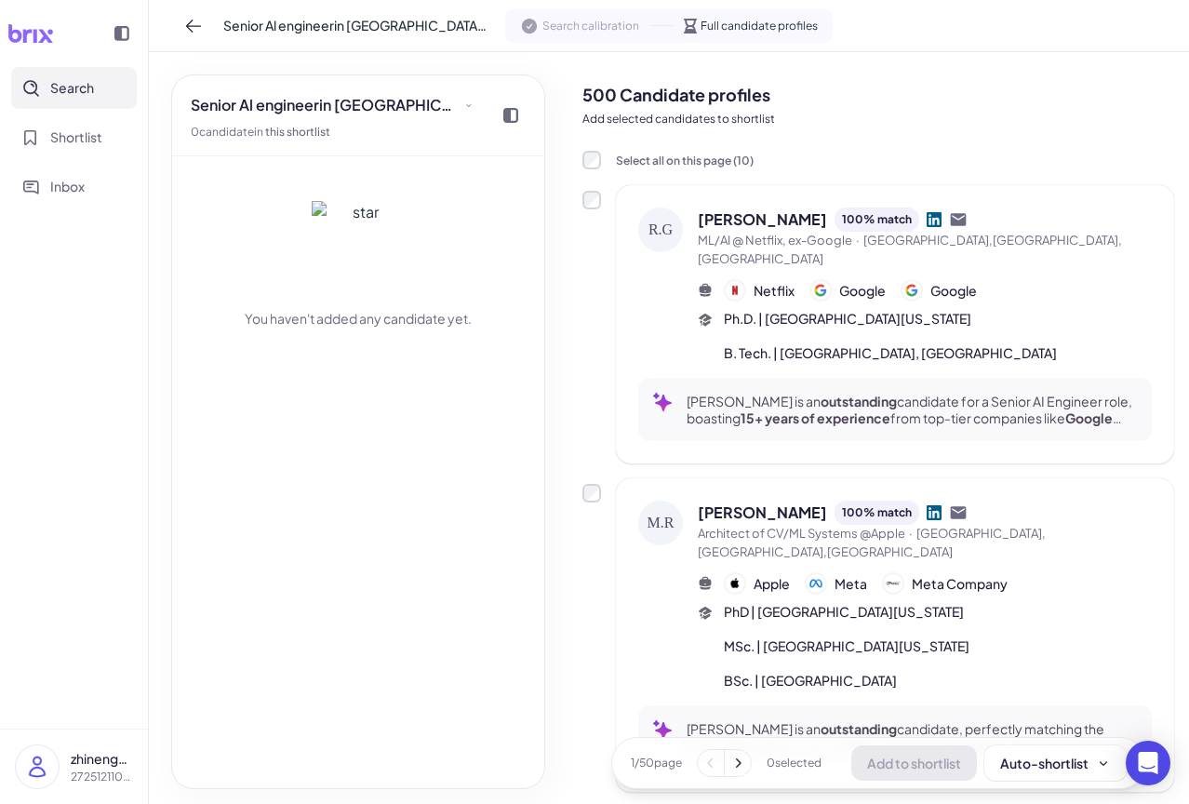
click at [438, 738] on div "You haven't added any candidate yet." at bounding box center [358, 472] width 372 height 632
